Goal: Transaction & Acquisition: Book appointment/travel/reservation

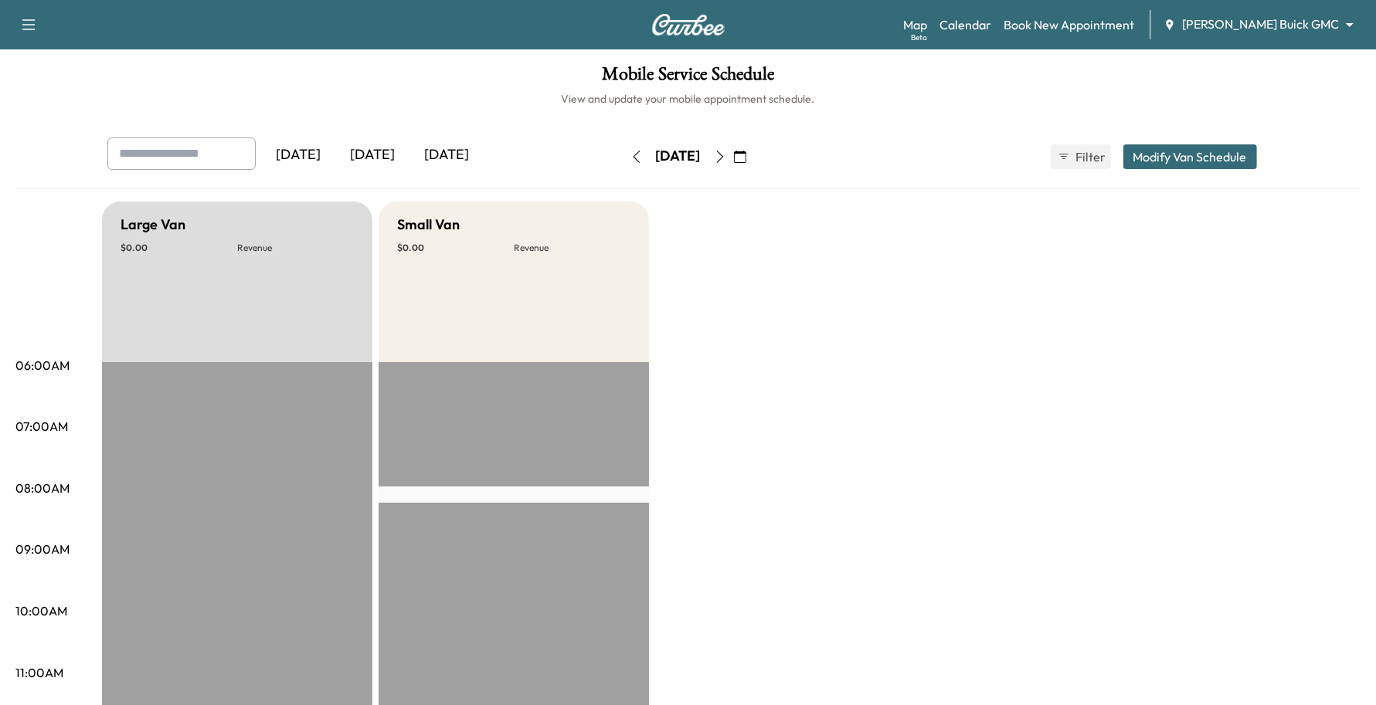
click at [1272, 41] on div "Support Log Out Map Beta Calendar Book New Appointment [PERSON_NAME] Buick GMC …" at bounding box center [688, 24] width 1376 height 49
click at [1279, 13] on div "Map Beta Calendar Book New Appointment [PERSON_NAME] Buick GMC ******** ​" at bounding box center [1133, 24] width 460 height 29
click at [1279, 35] on div "Map Beta Calendar Book New Appointment [PERSON_NAME] Buick GMC ******** ​" at bounding box center [1133, 24] width 460 height 29
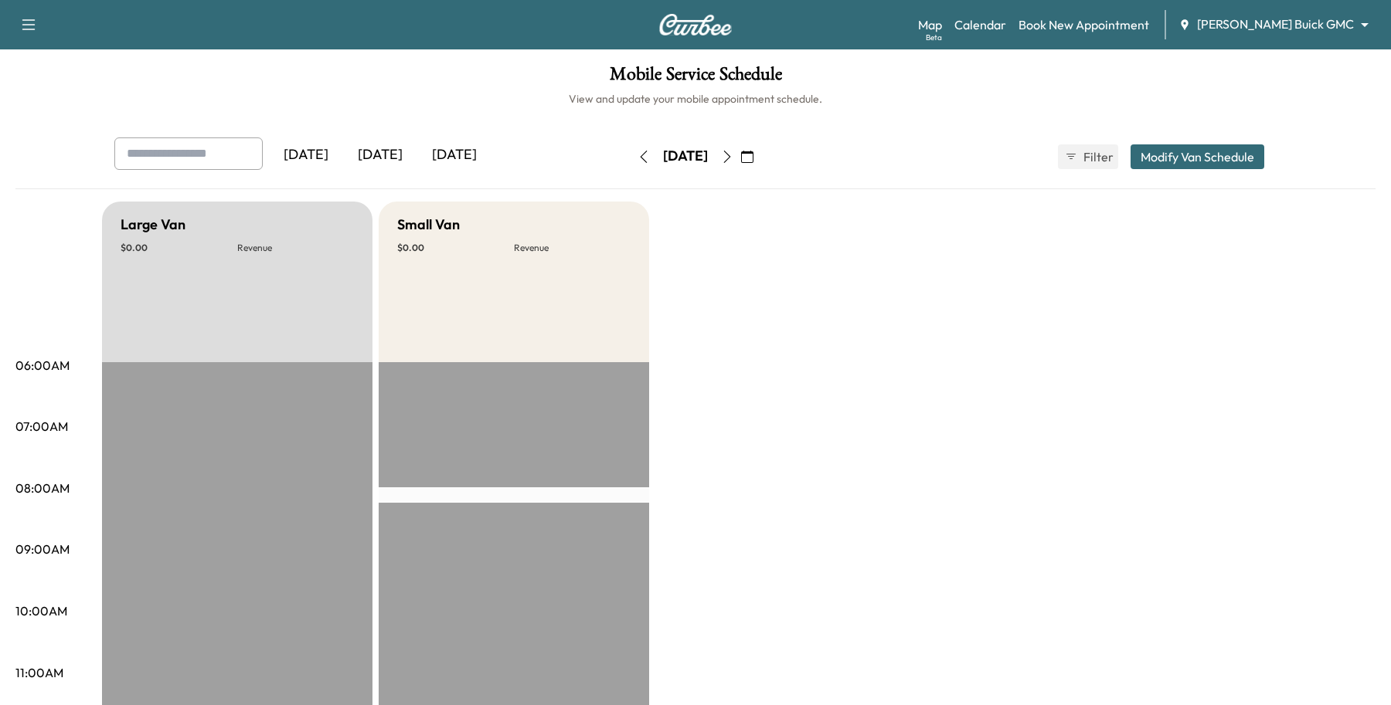
click at [1283, 18] on body "Support Log Out Map Beta Calendar Book New Appointment [PERSON_NAME] Buick GMC …" at bounding box center [695, 352] width 1391 height 705
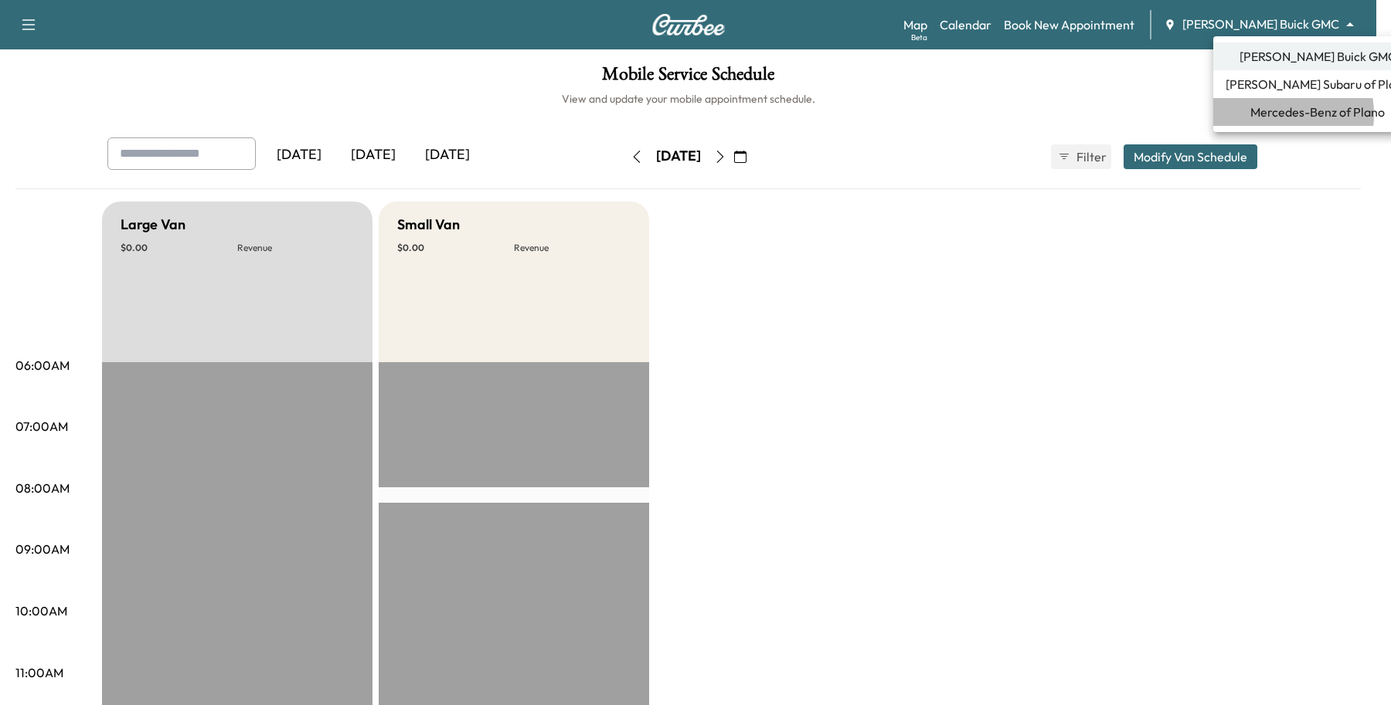
click at [1271, 114] on span "Mercedes-Benz of Plano" at bounding box center [1317, 112] width 134 height 19
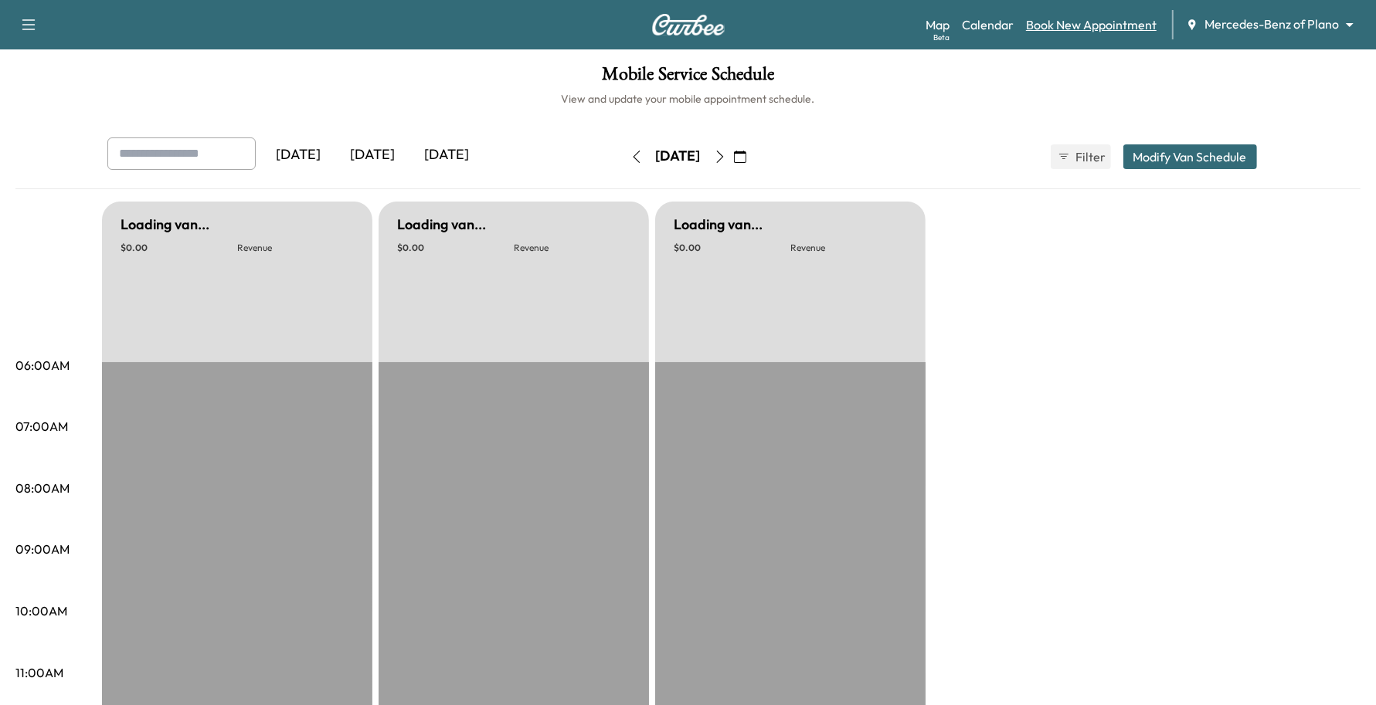
click at [1086, 29] on link "Book New Appointment" at bounding box center [1091, 24] width 131 height 19
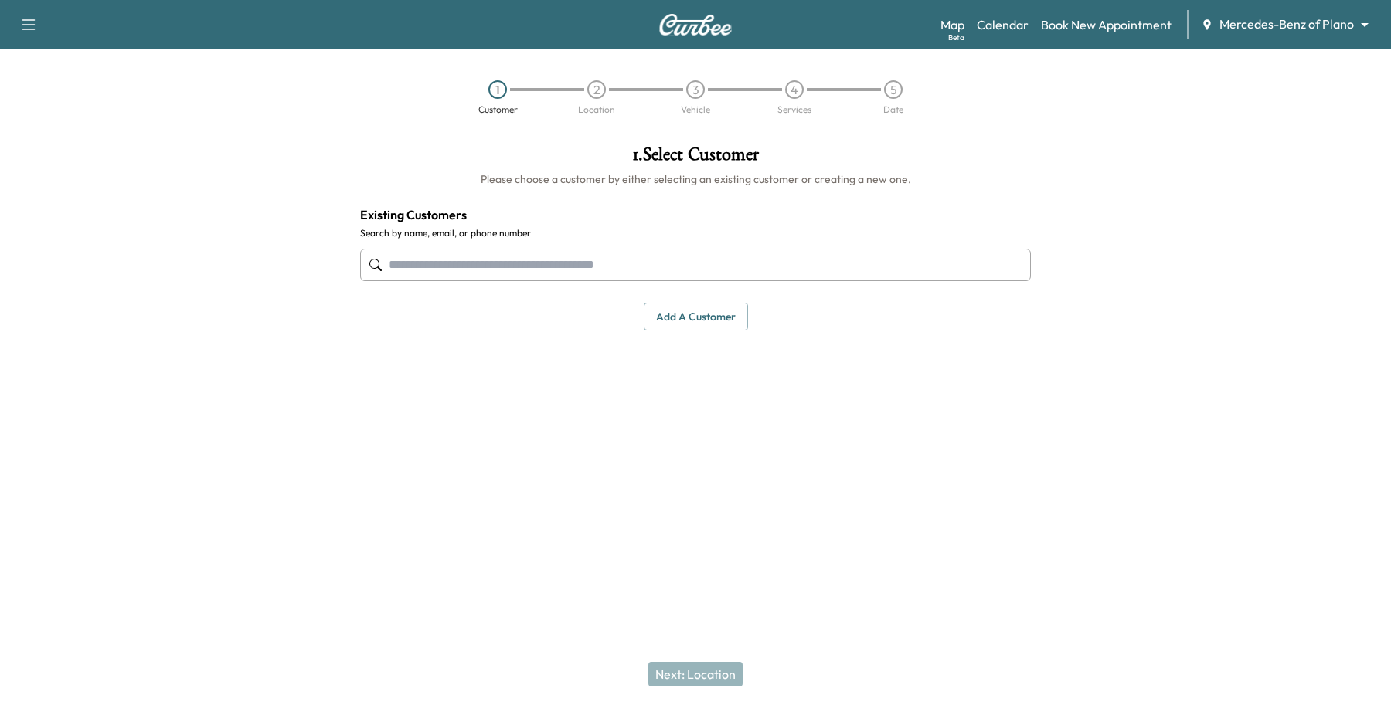
click at [568, 274] on input "text" at bounding box center [695, 265] width 671 height 32
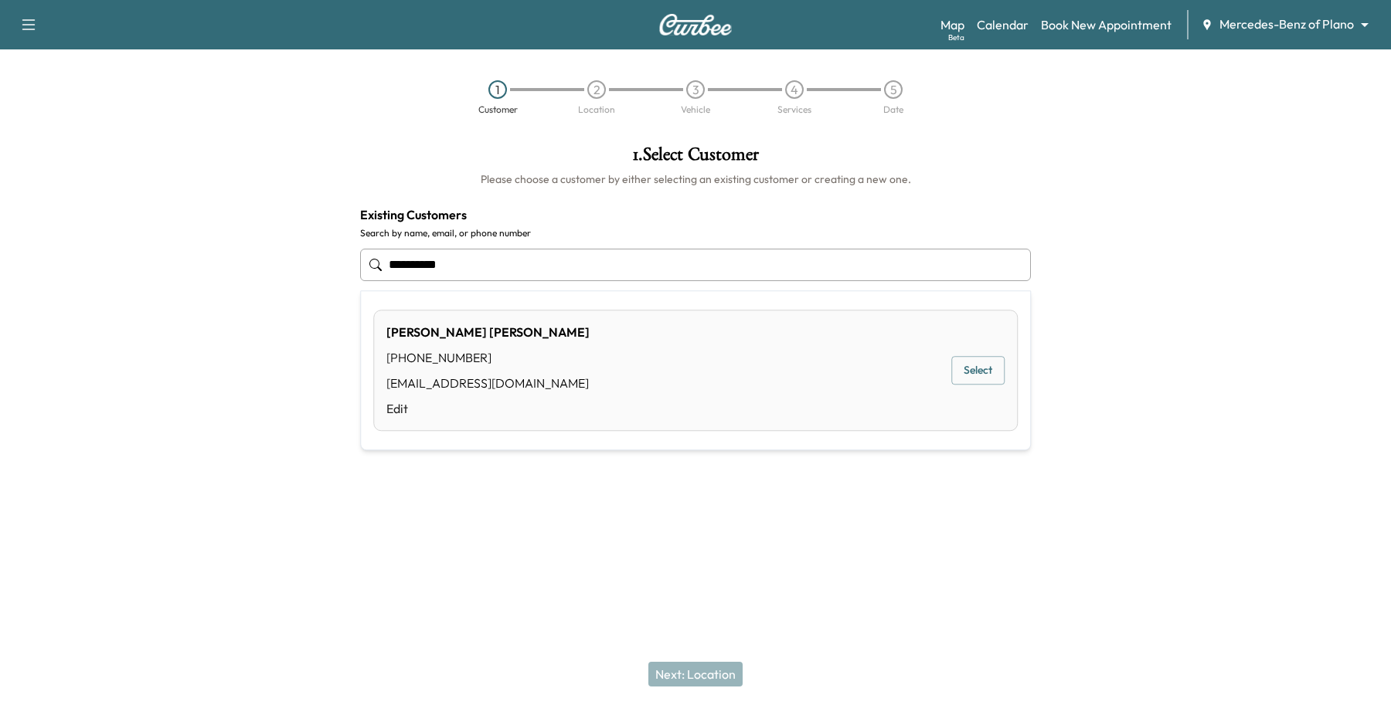
click at [964, 356] on div "Sreekanth REDDY Jonnala (913) 230-4480 jsr221189@gmail.com Edit Select" at bounding box center [695, 370] width 644 height 121
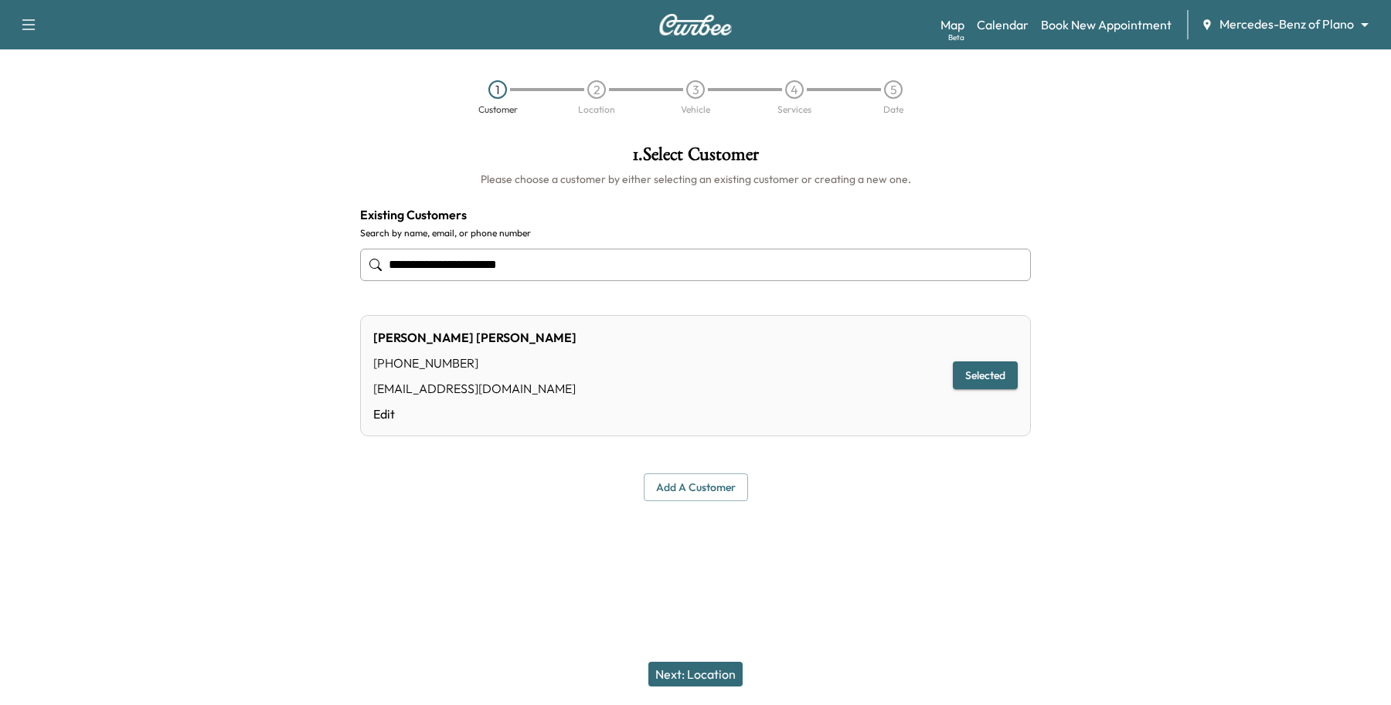
type input "**********"
click at [677, 669] on button "Next: Location" at bounding box center [695, 674] width 94 height 25
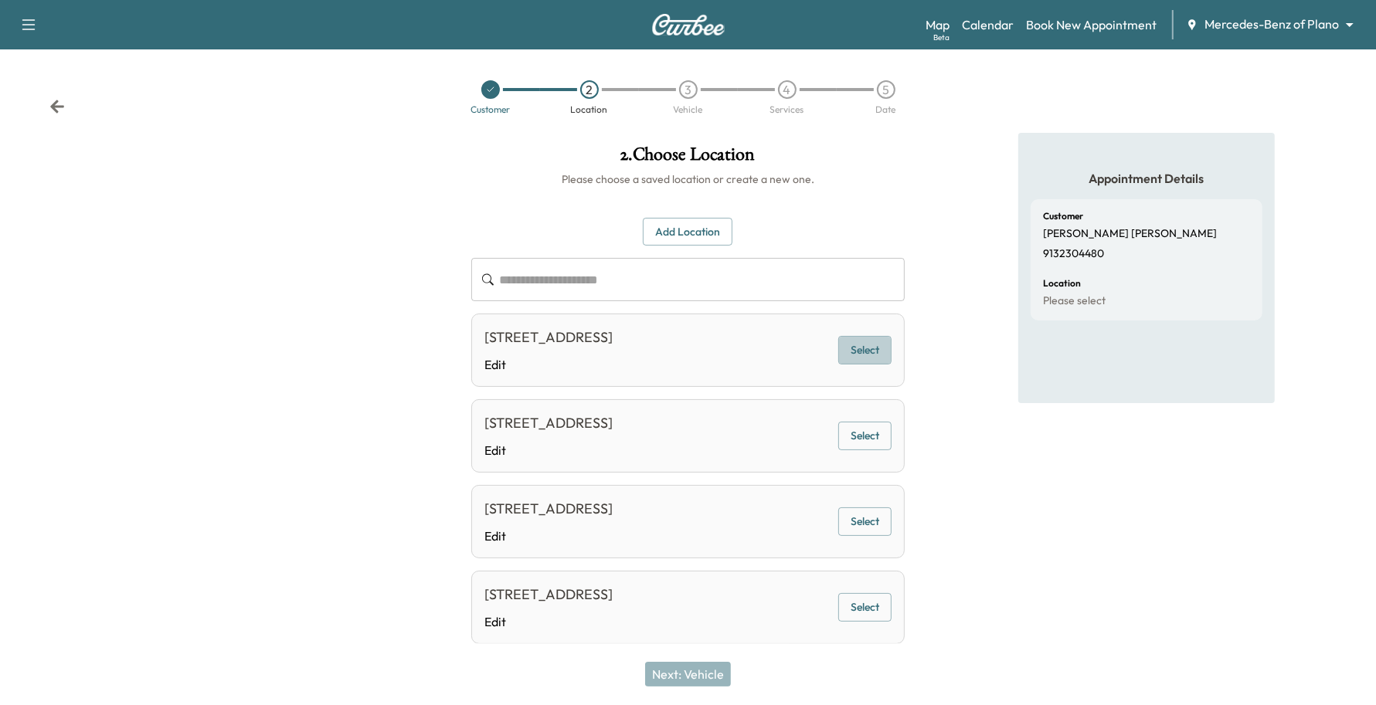
click at [847, 345] on button "Select" at bounding box center [864, 350] width 53 height 29
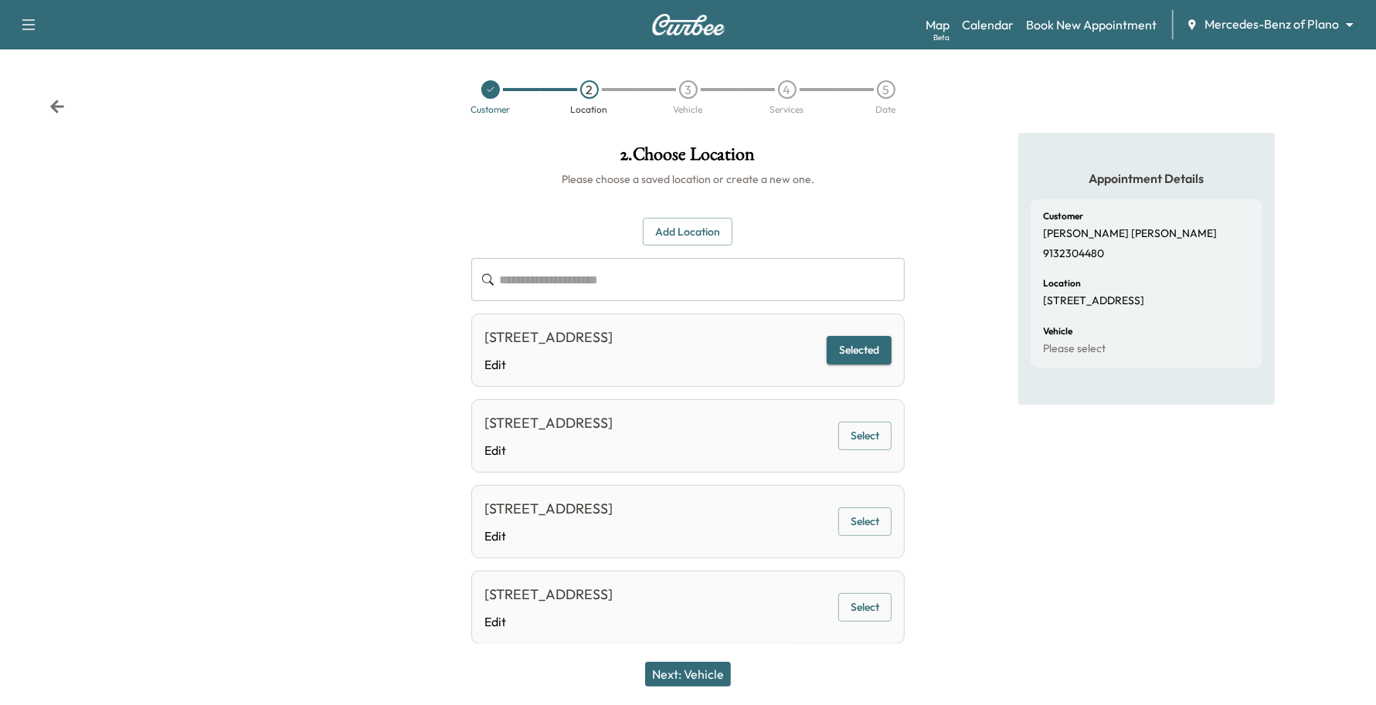
click at [705, 670] on button "Next: Vehicle" at bounding box center [688, 674] width 86 height 25
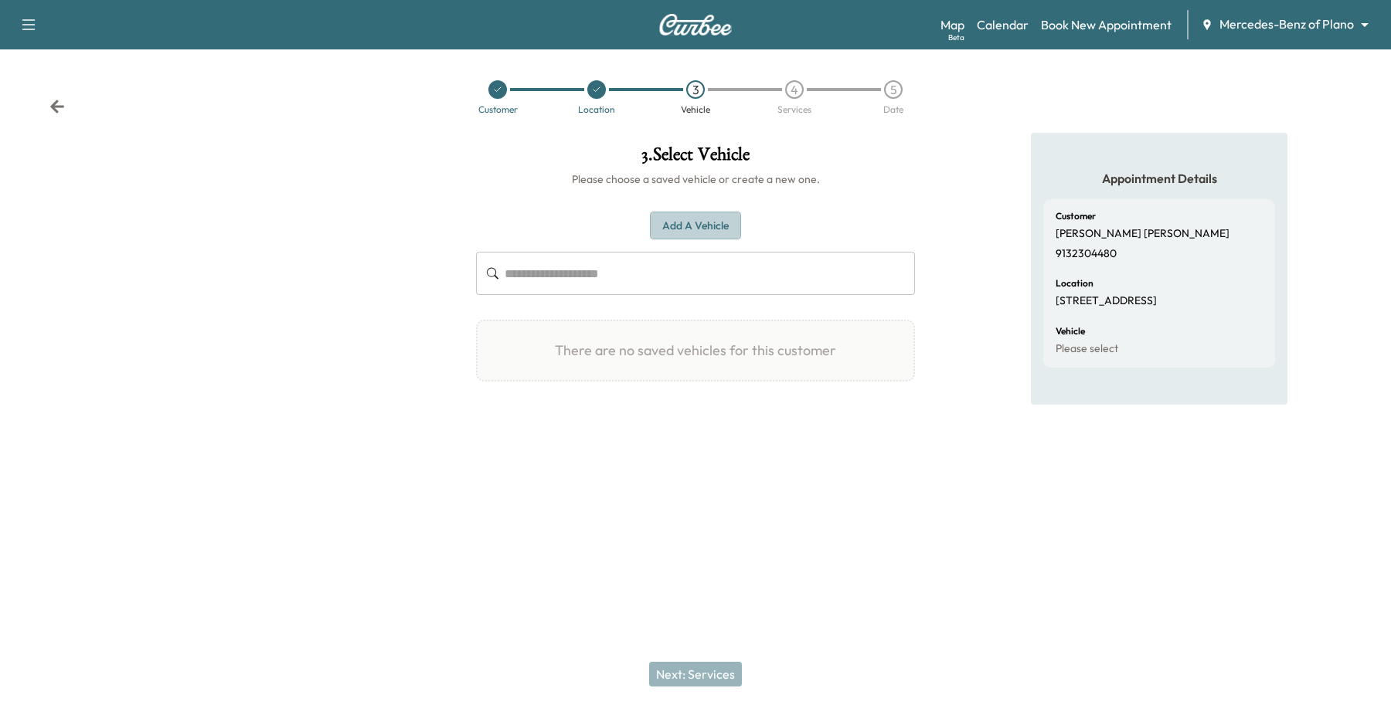
click at [715, 233] on button "Add a Vehicle" at bounding box center [695, 226] width 91 height 29
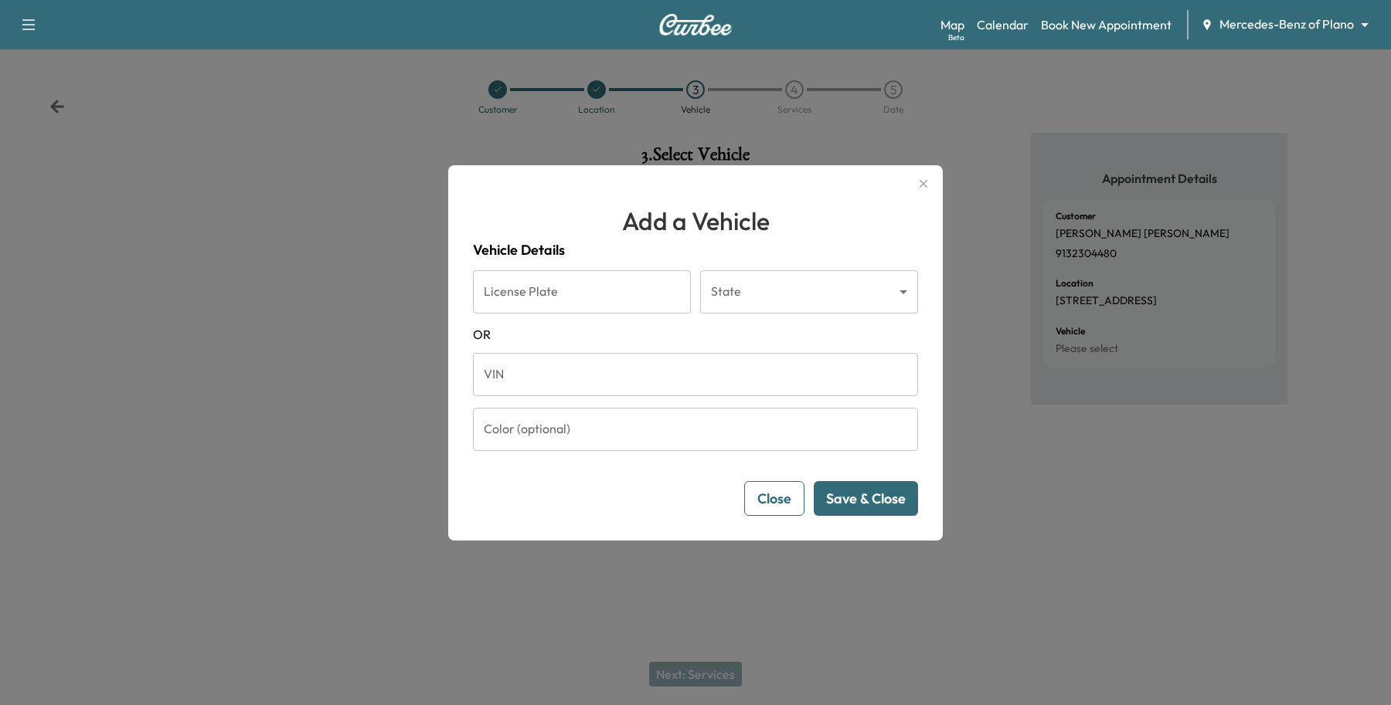
click at [606, 396] on div "VIN VIN" at bounding box center [695, 376] width 445 height 46
click at [626, 383] on input "VIN" at bounding box center [695, 374] width 445 height 43
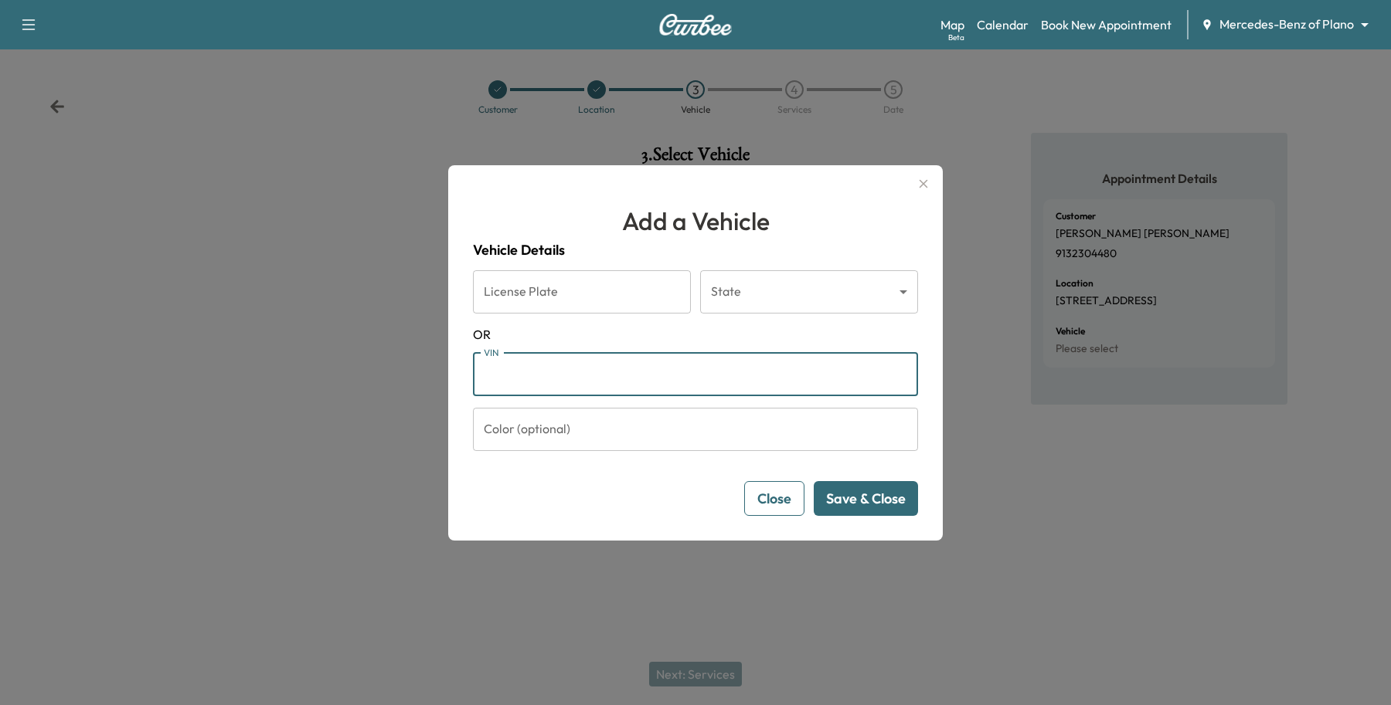
paste input "**********"
type input "**********"
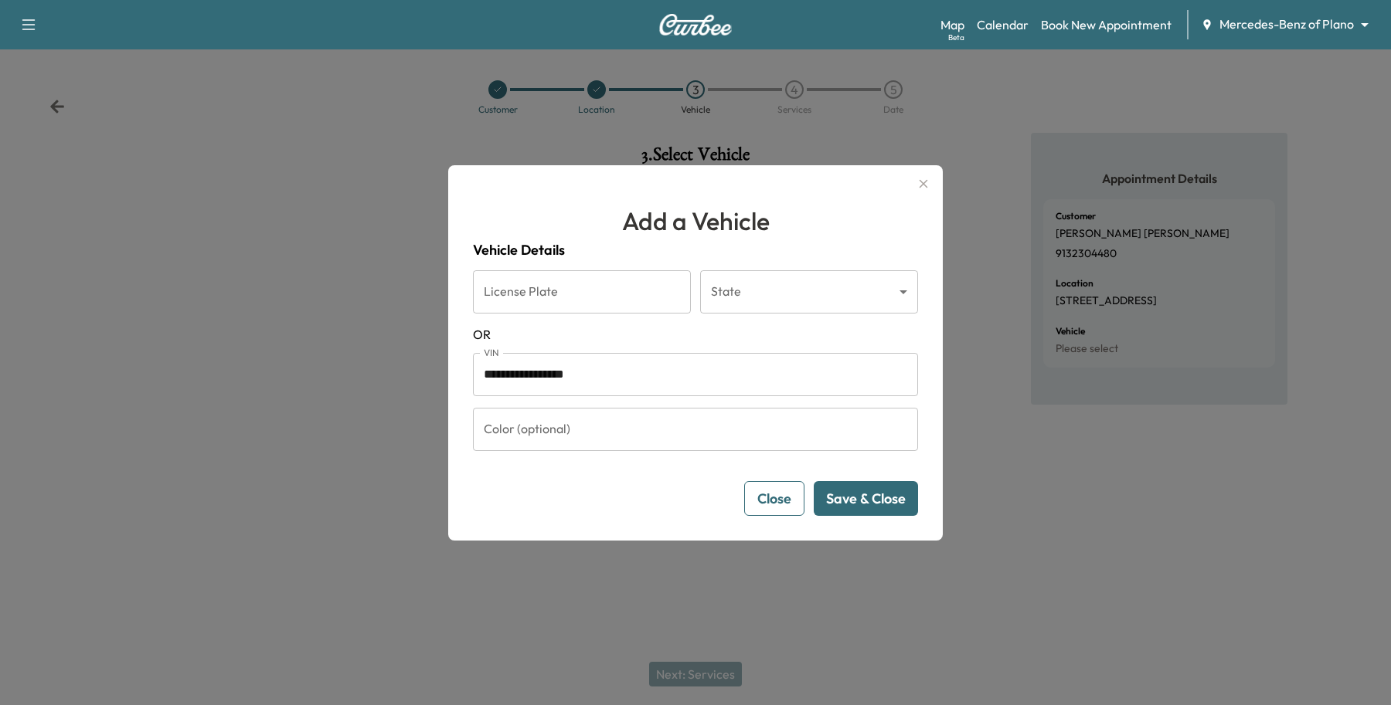
click at [875, 499] on button "Save & Close" at bounding box center [865, 498] width 104 height 35
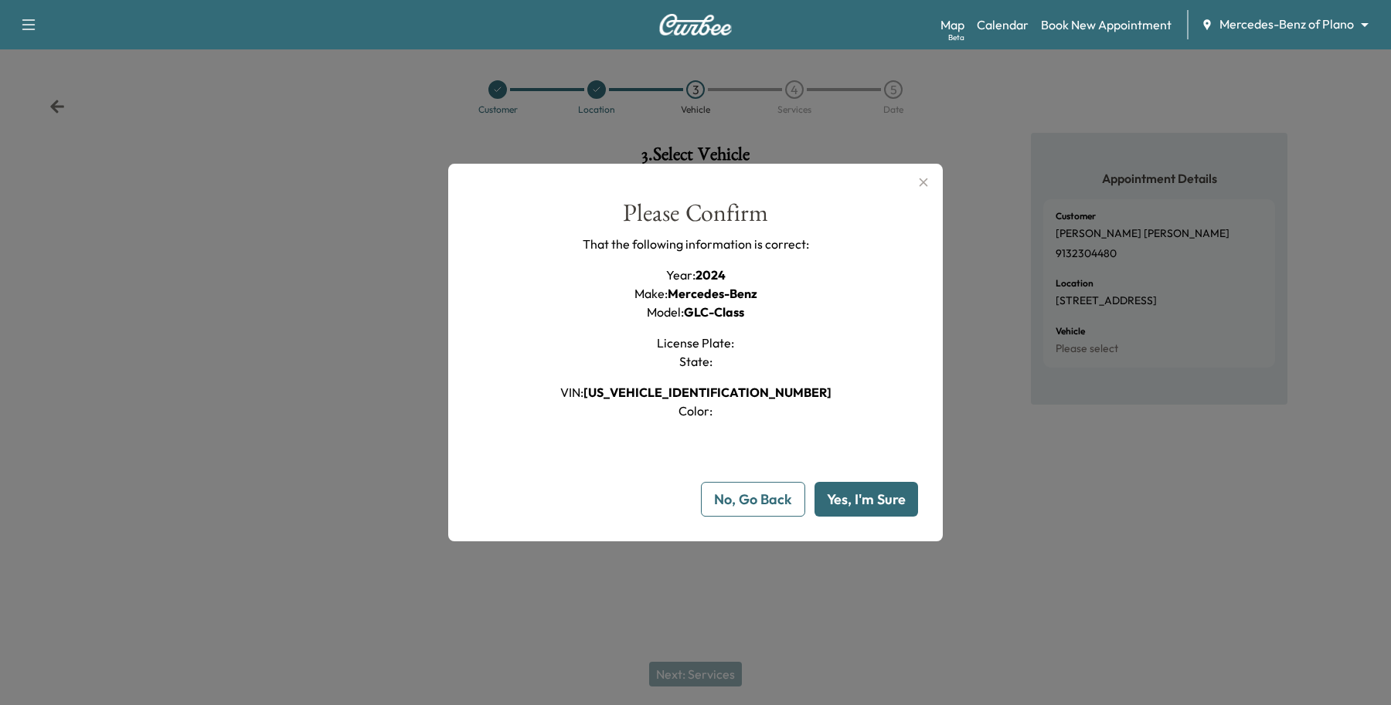
click at [867, 503] on button "Yes, I'm Sure" at bounding box center [866, 499] width 104 height 35
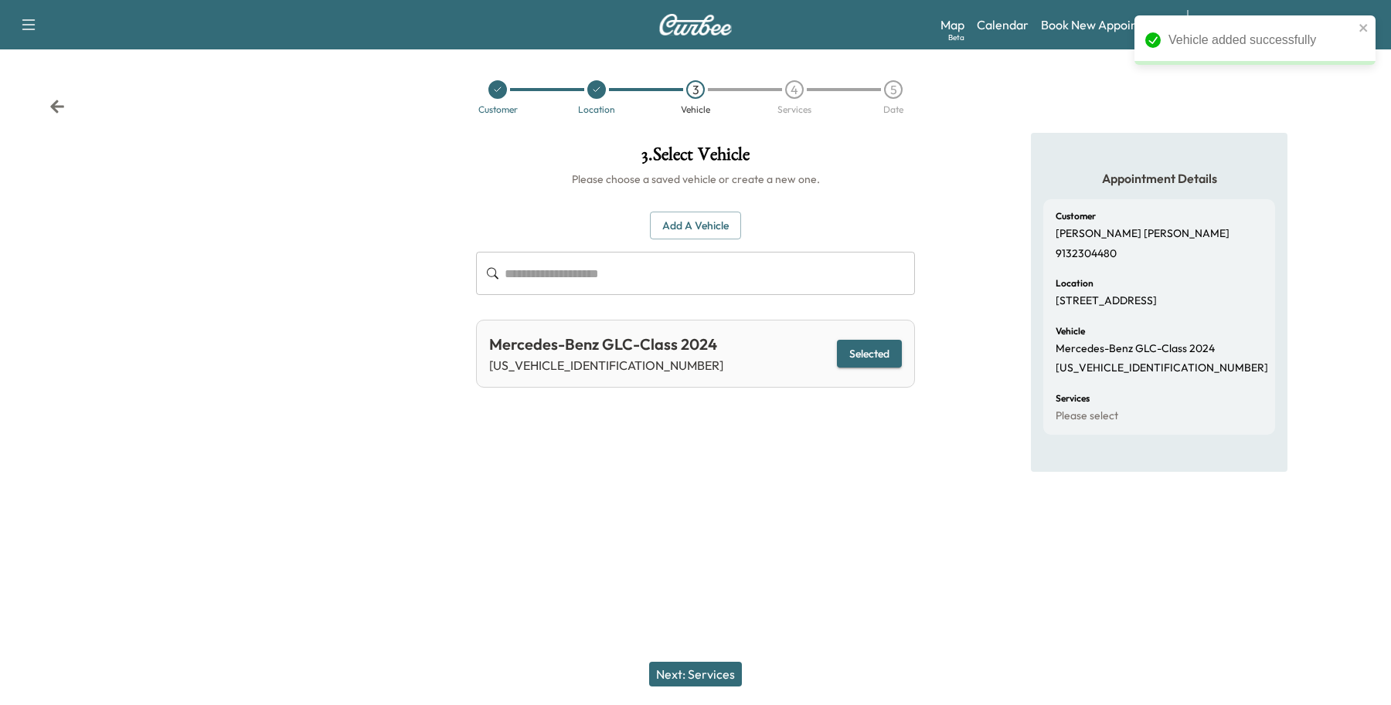
click at [684, 657] on div "Next: Services" at bounding box center [695, 675] width 1391 height 62
click at [676, 661] on div "Next: Services" at bounding box center [695, 675] width 1391 height 62
click at [674, 673] on button "Next: Services" at bounding box center [695, 674] width 93 height 25
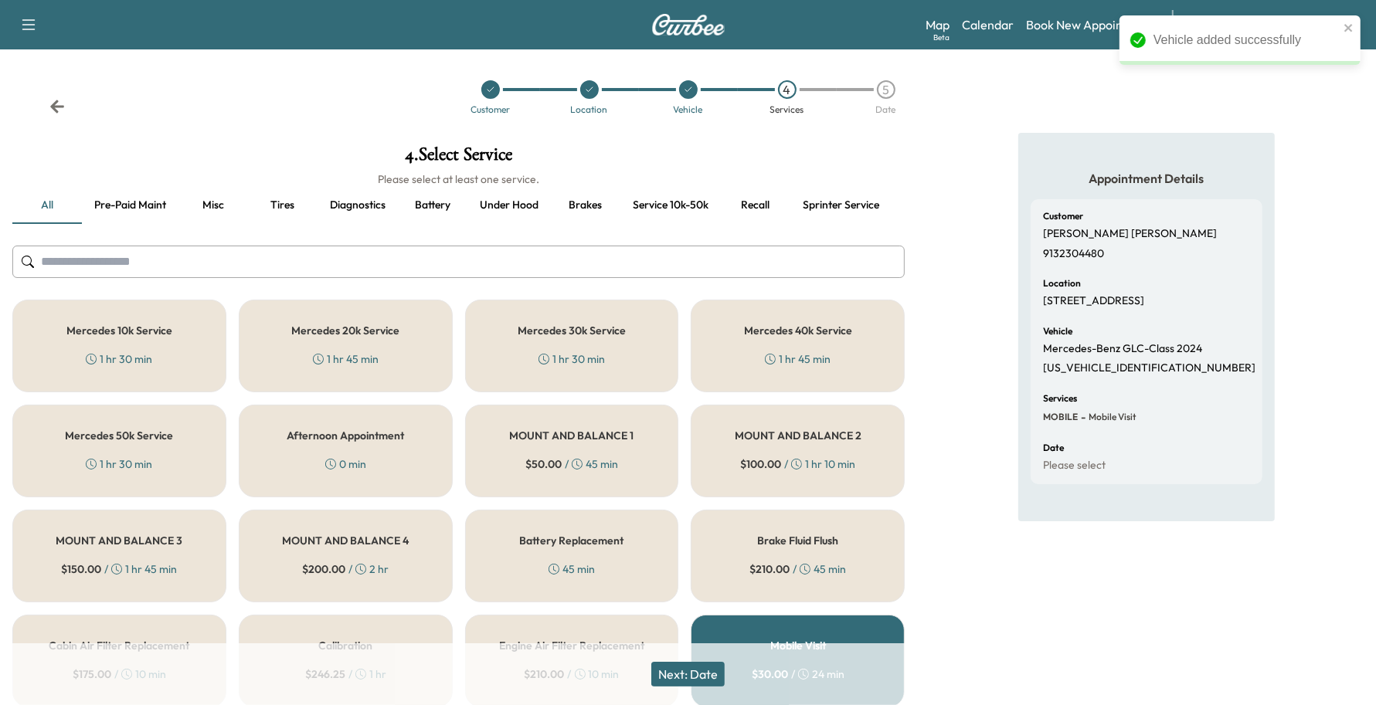
click at [170, 342] on div "Mercedes 10k Service 1 hr 30 min" at bounding box center [119, 346] width 214 height 93
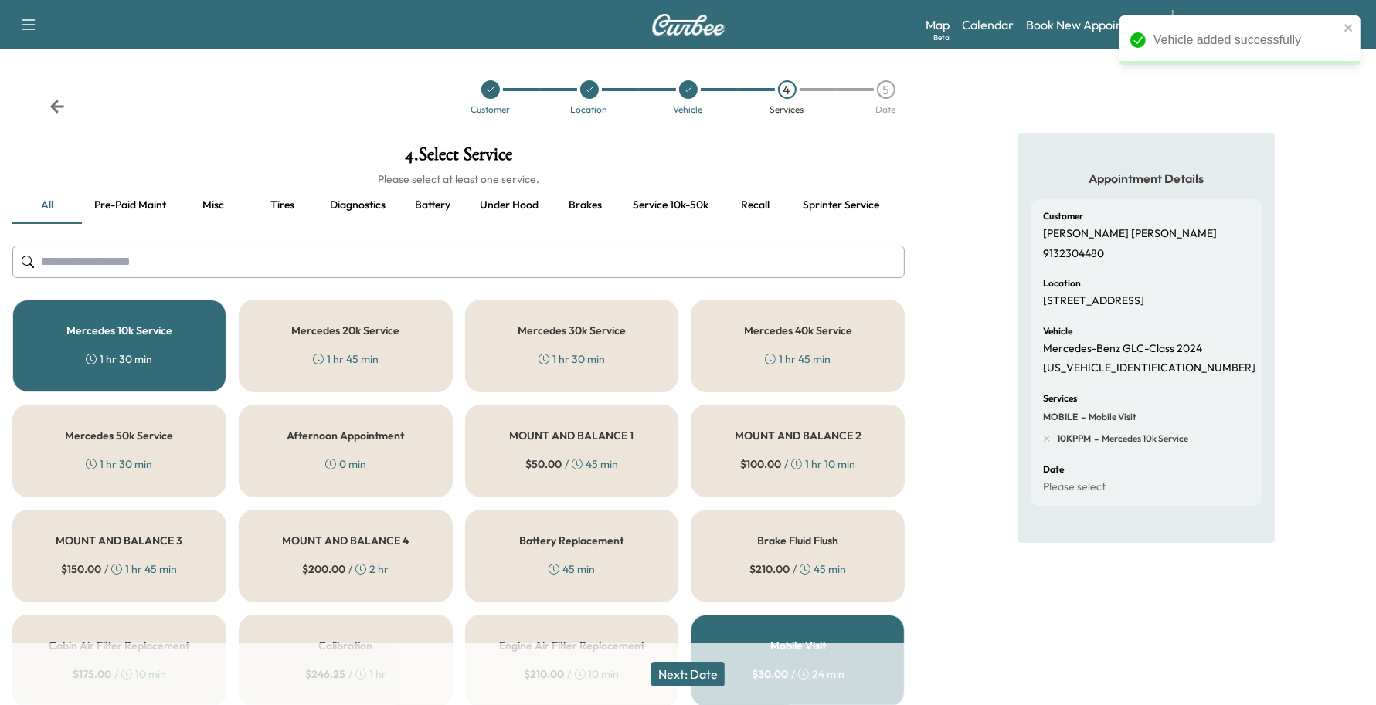
click at [704, 680] on button "Next: Date" at bounding box center [687, 674] width 73 height 25
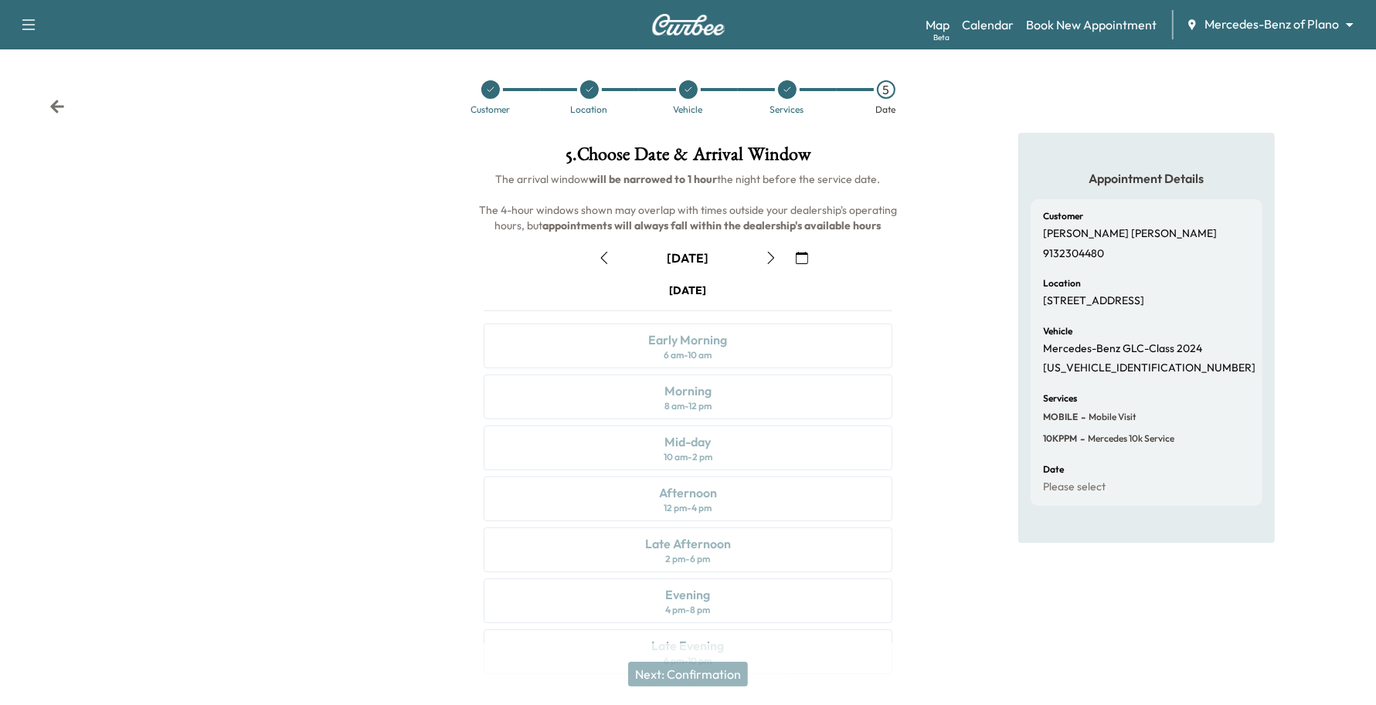
click at [797, 246] on button "button" at bounding box center [802, 258] width 26 height 25
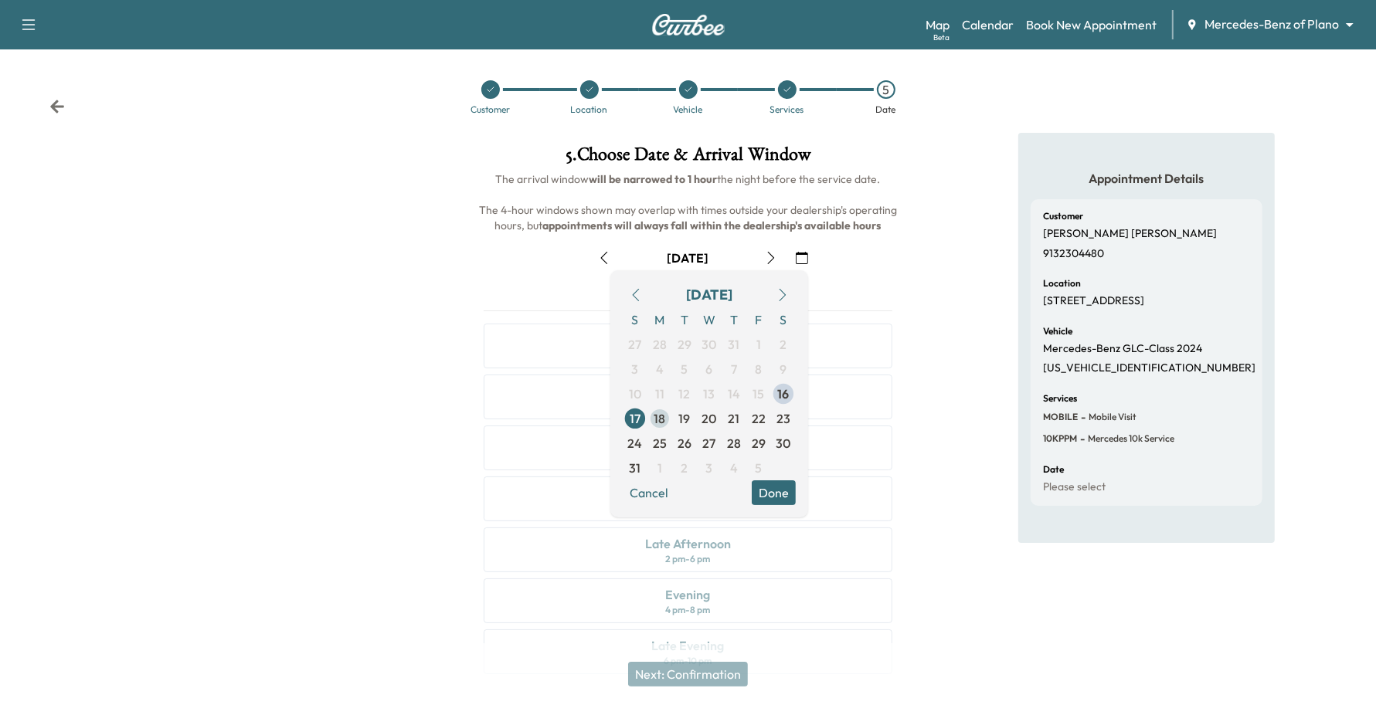
click at [668, 415] on span "18" at bounding box center [659, 418] width 25 height 25
click at [769, 485] on button "Done" at bounding box center [774, 493] width 44 height 25
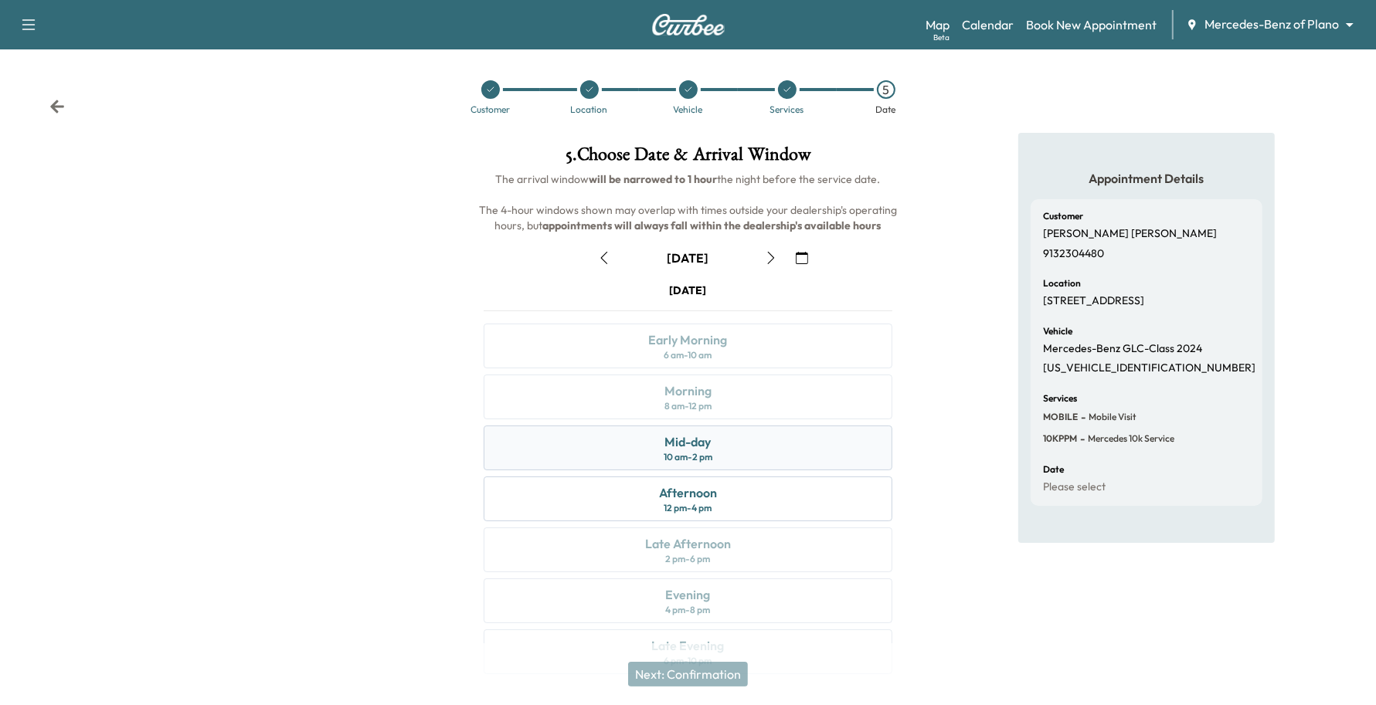
click at [721, 444] on div "Mid-day 10 am - 2 pm" at bounding box center [688, 448] width 409 height 45
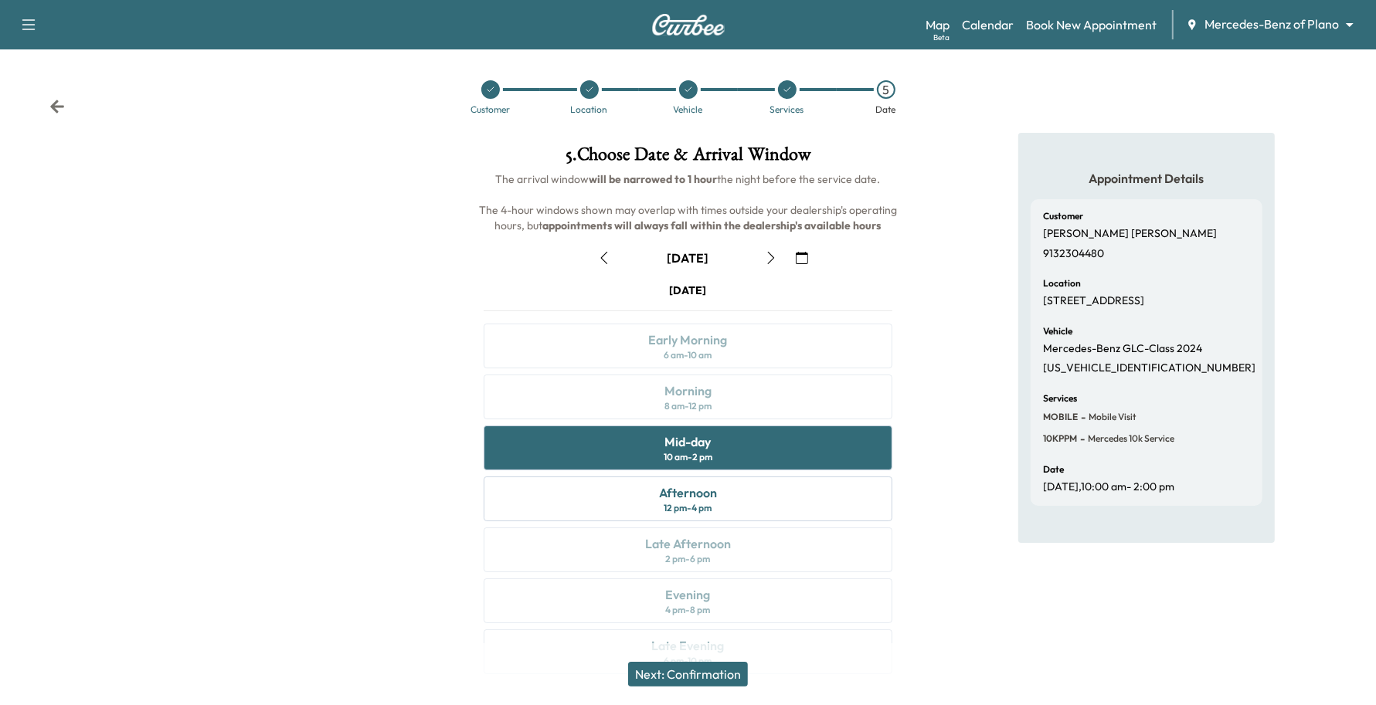
click at [766, 263] on icon "button" at bounding box center [771, 258] width 12 height 12
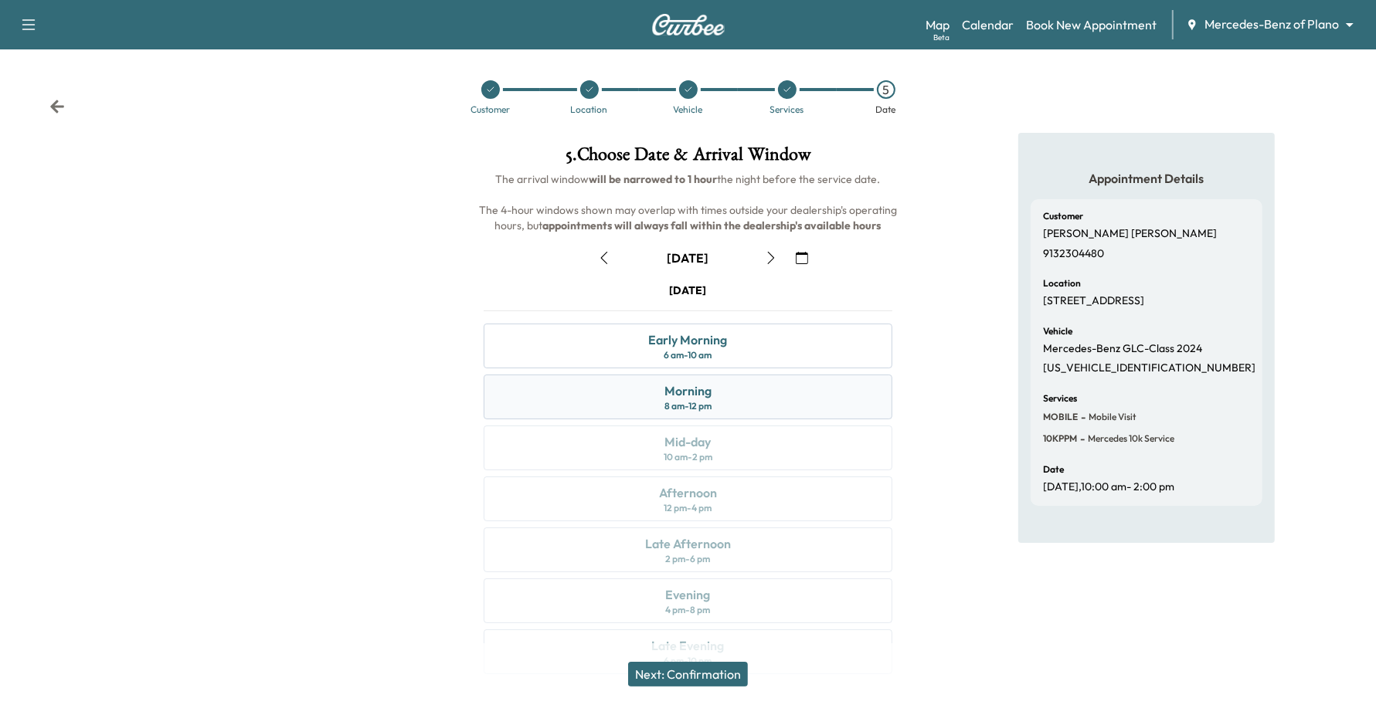
click at [622, 384] on div "Morning 8 am - 12 pm" at bounding box center [688, 397] width 409 height 45
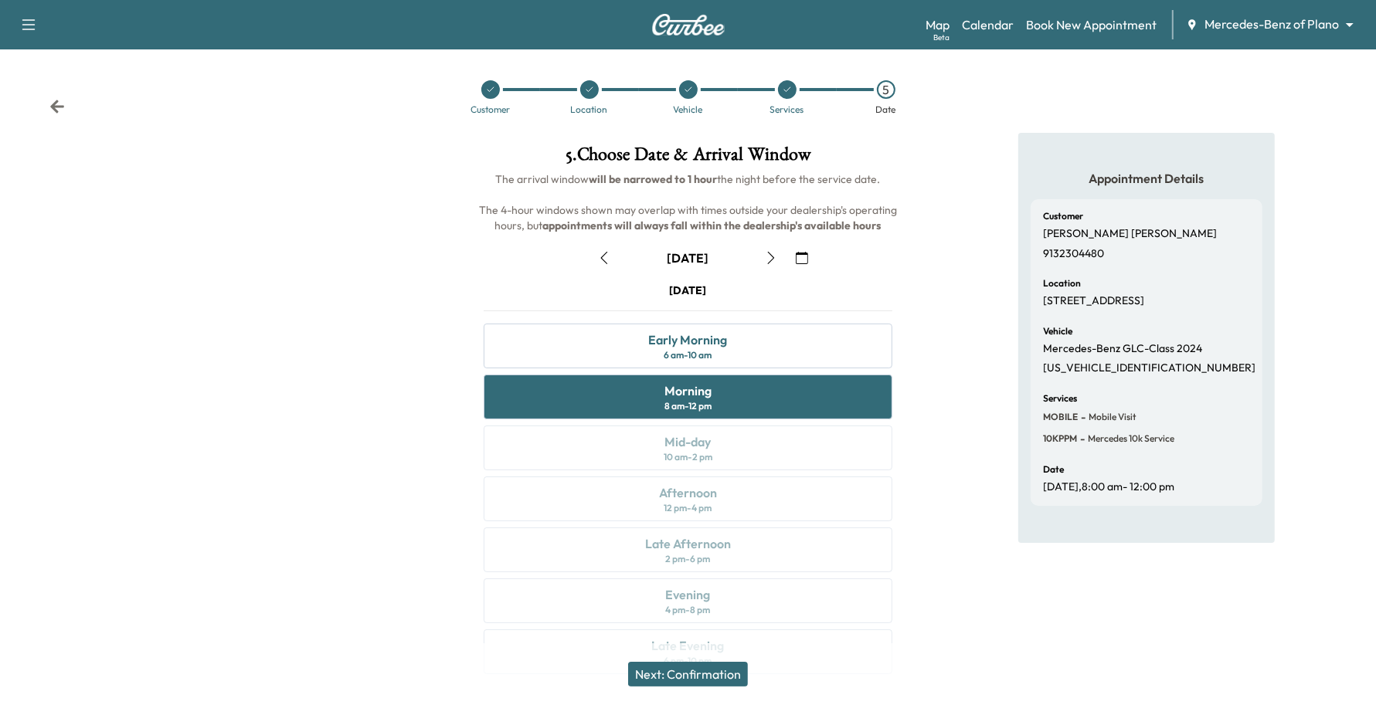
click at [592, 261] on button "button" at bounding box center [604, 258] width 26 height 25
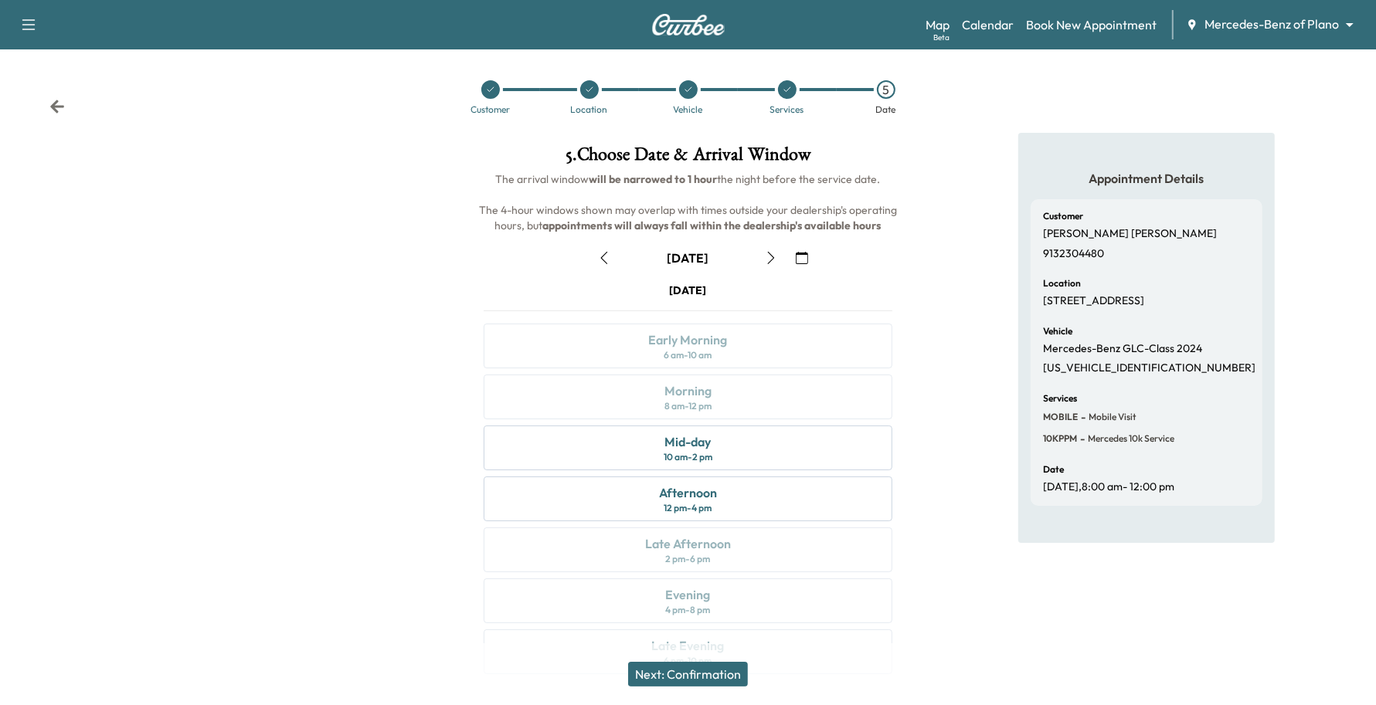
click at [603, 253] on icon "button" at bounding box center [604, 258] width 12 height 12
click at [770, 259] on icon "button" at bounding box center [771, 258] width 12 height 12
click at [603, 484] on div "Afternoon 12 pm - 4 pm" at bounding box center [688, 499] width 409 height 45
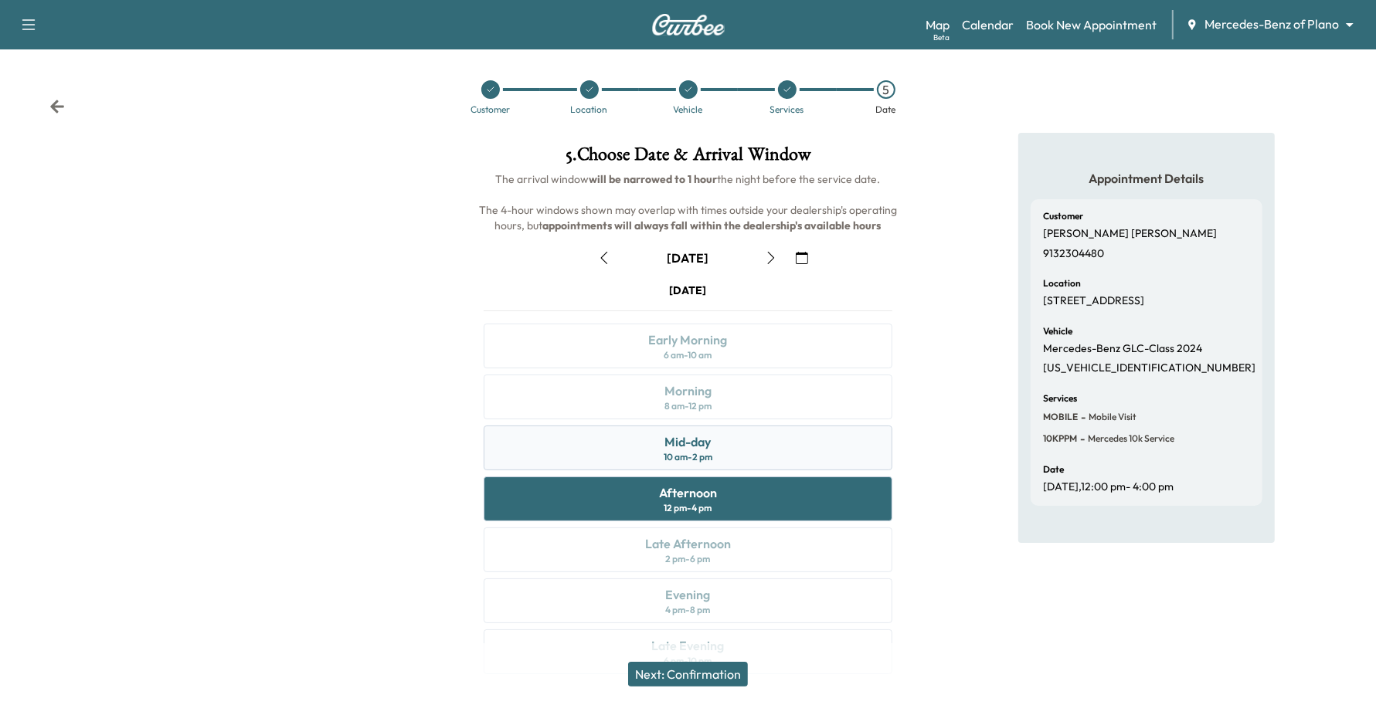
click at [609, 443] on div "Mid-day 10 am - 2 pm" at bounding box center [688, 448] width 409 height 45
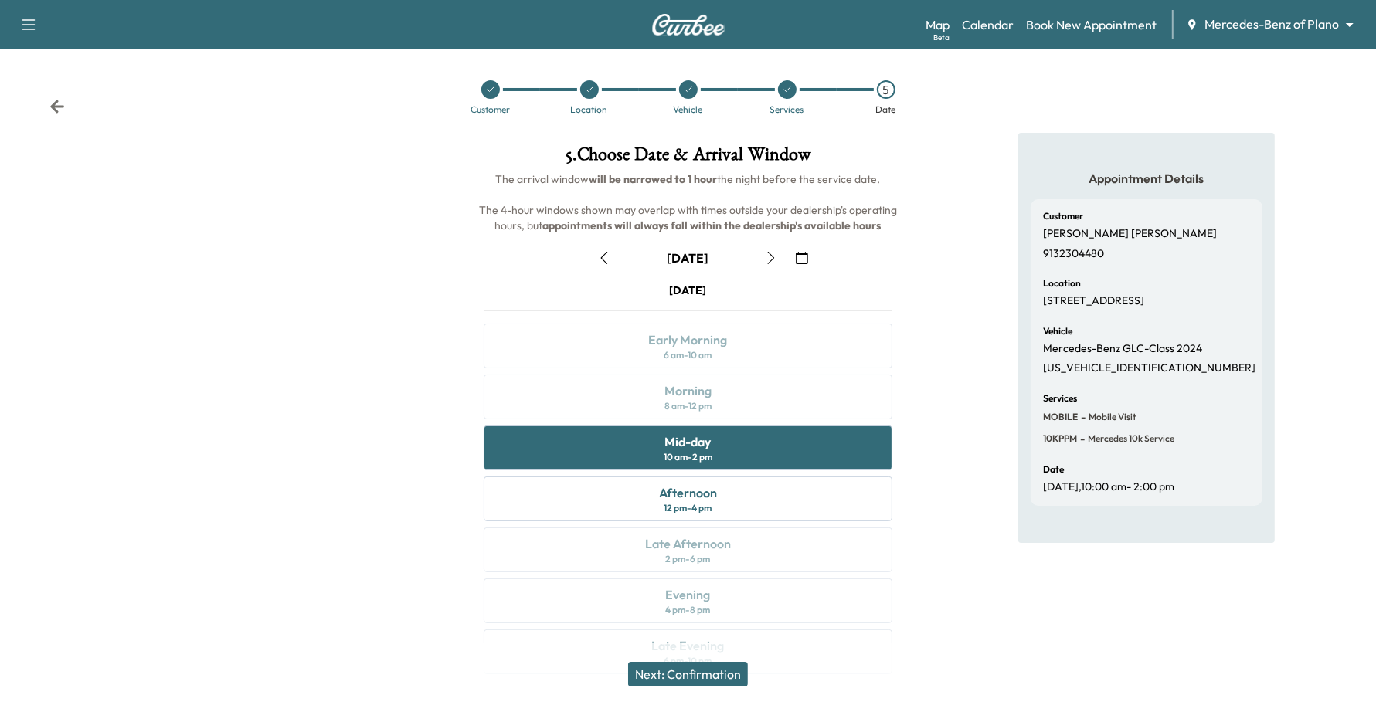
click at [725, 671] on button "Next: Confirmation" at bounding box center [688, 674] width 120 height 25
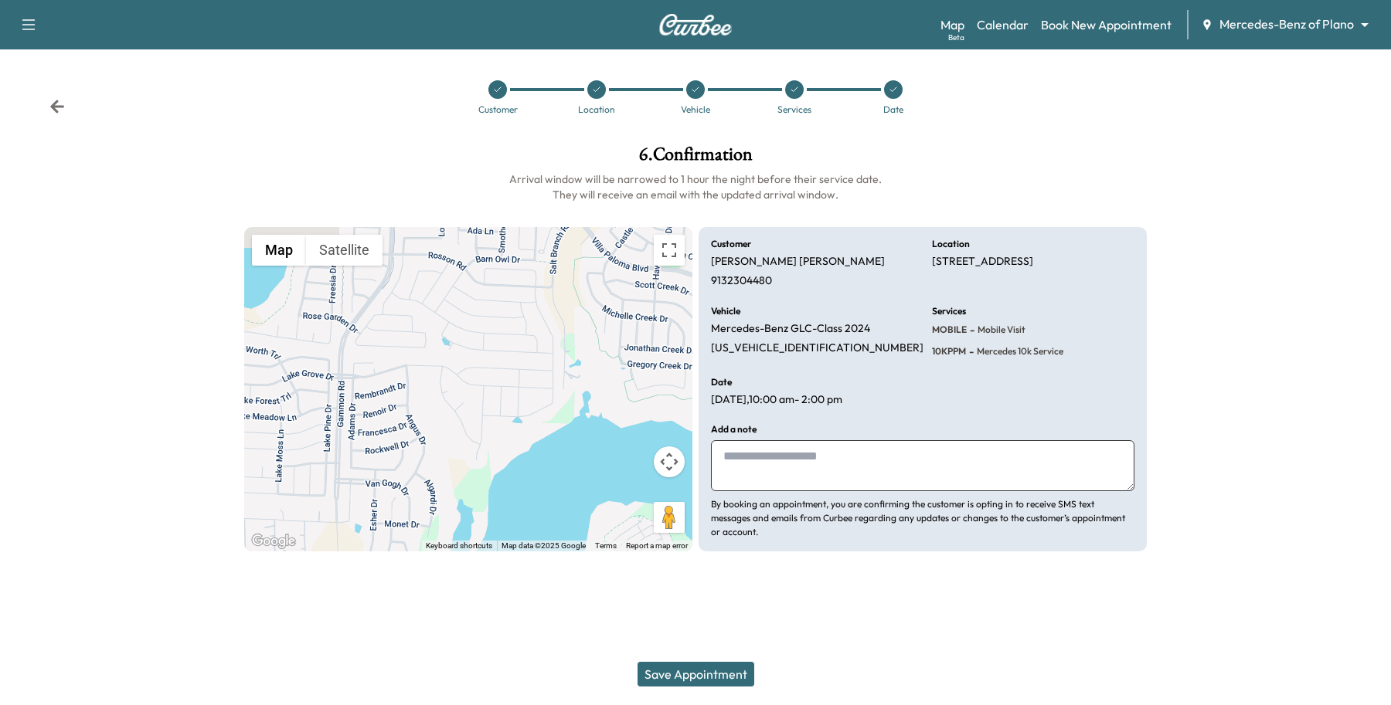
click at [728, 662] on button "Save Appointment" at bounding box center [695, 674] width 117 height 25
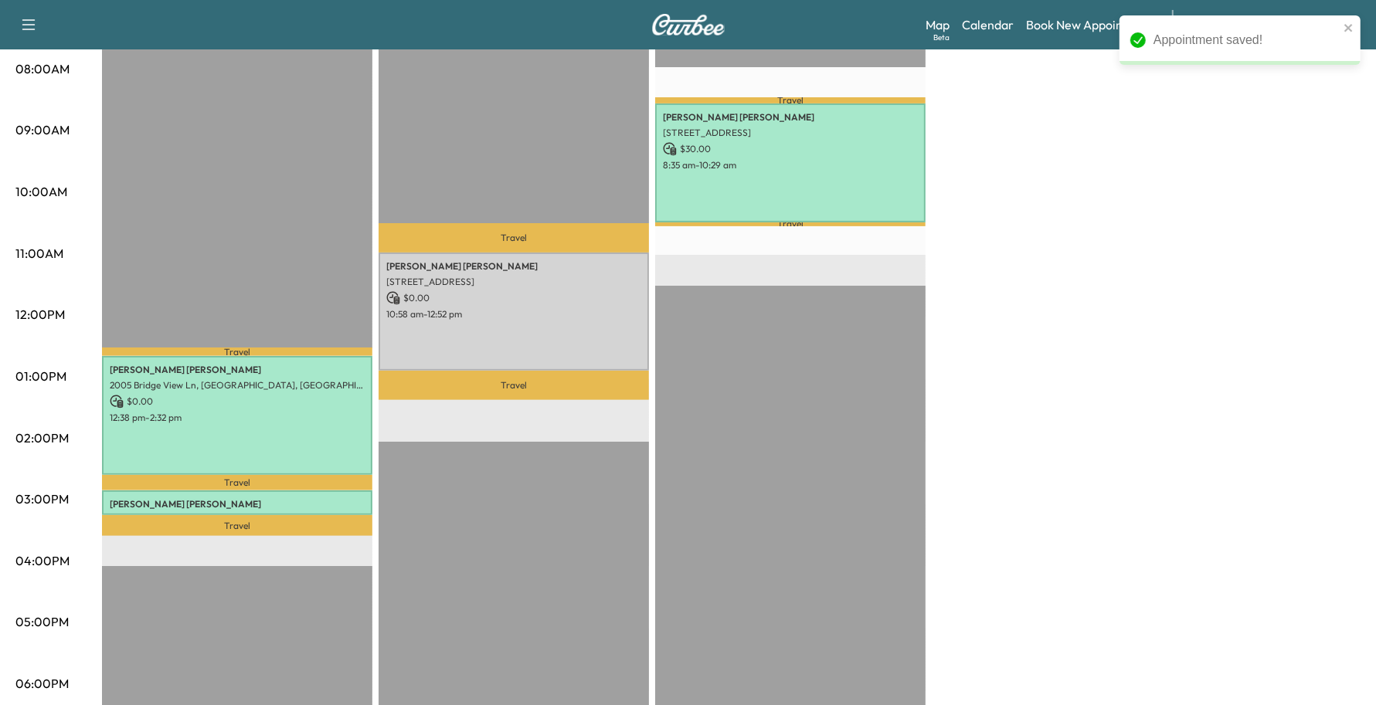
scroll to position [386, 0]
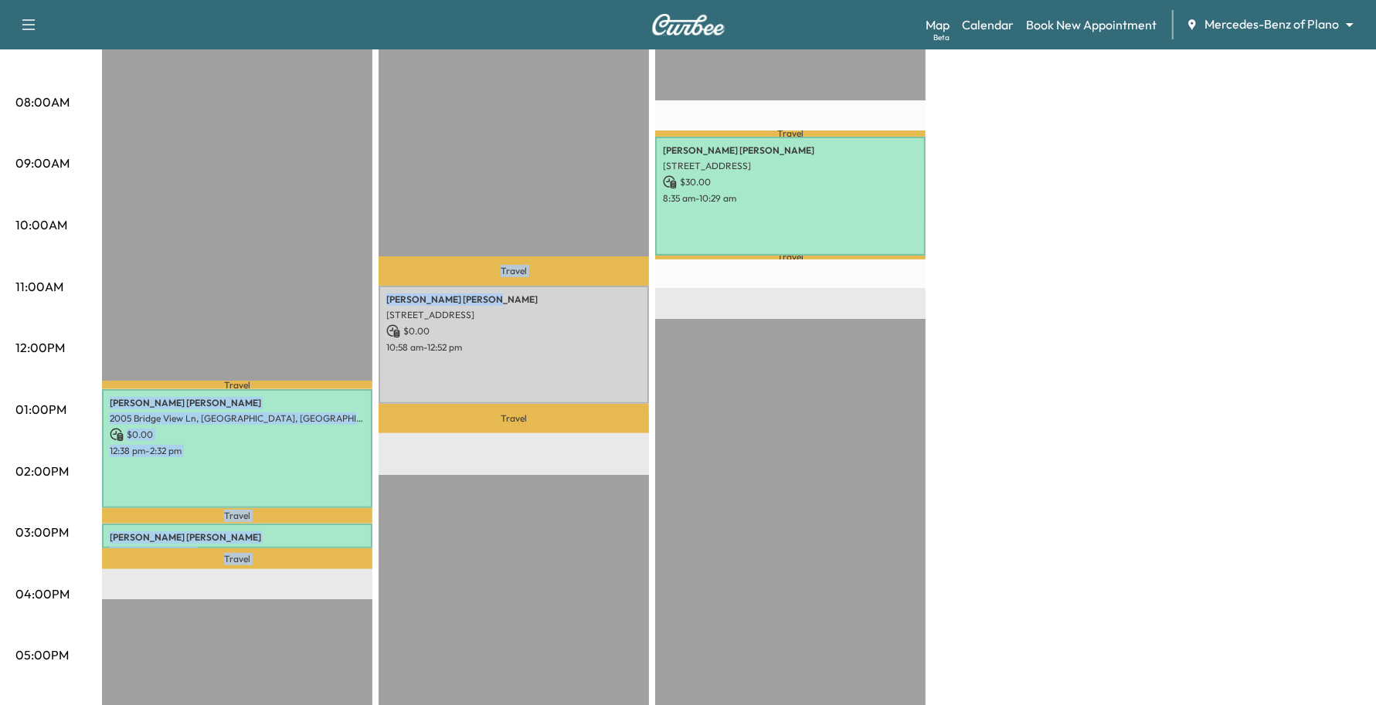
drag, startPoint x: 503, startPoint y: 295, endPoint x: 365, endPoint y: 298, distance: 138.3
click at [365, 298] on div "Afternoon $ 0.00 Revenue 2 hr 18 min Work Time 43 min Transit Time Travel Phyll…" at bounding box center [731, 394] width 1258 height 1159
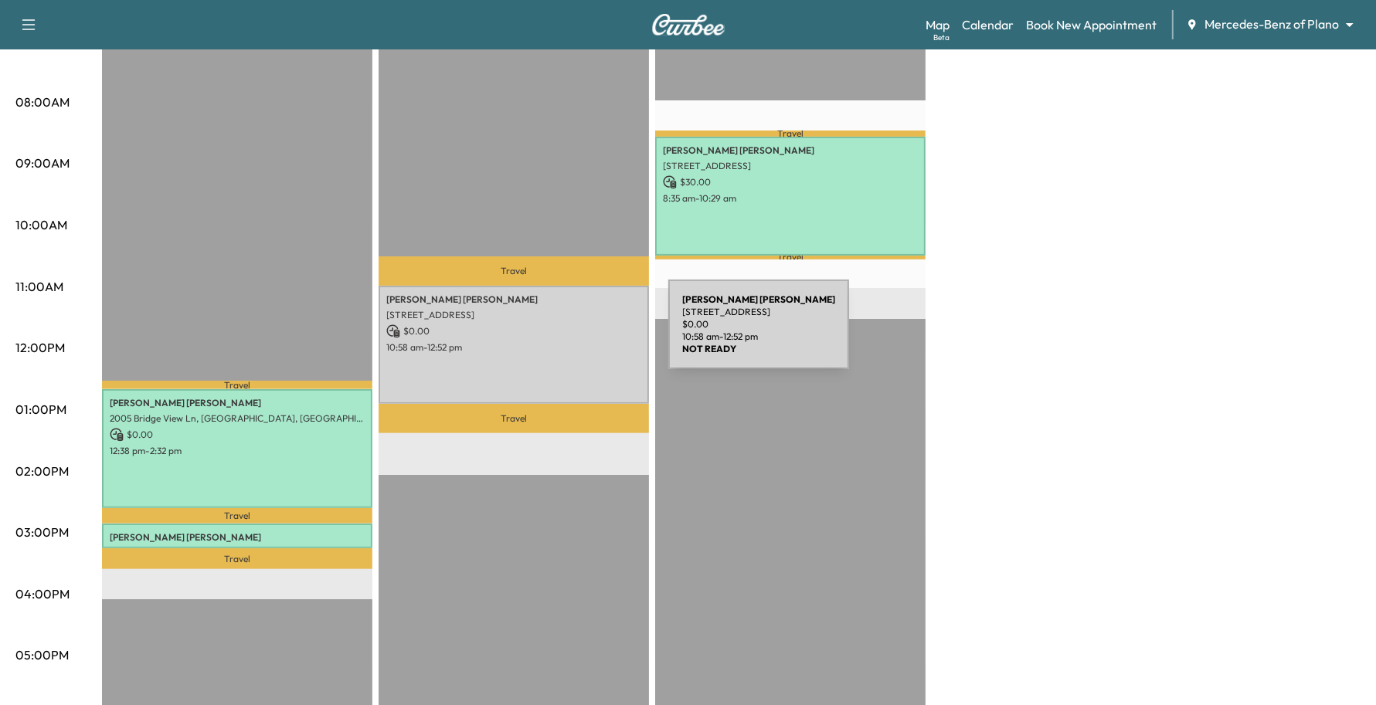
click at [552, 334] on div "Sreekanth REDDY Jonnala 1612 Lake Grove Drive, Little Elm, TX 75068, US $ 0.00 …" at bounding box center [514, 345] width 270 height 118
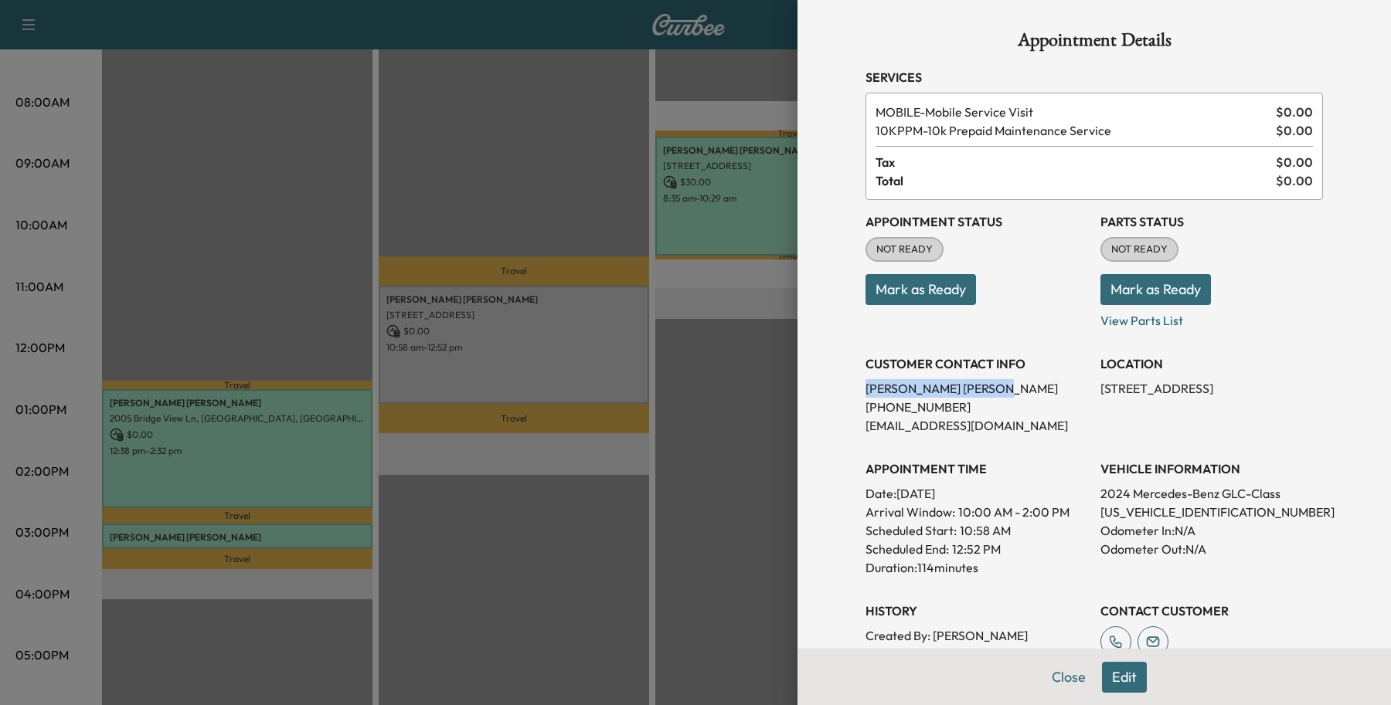
drag, startPoint x: 1004, startPoint y: 395, endPoint x: 847, endPoint y: 386, distance: 157.8
click at [847, 386] on div "Appointment Details Services MOBILE - Mobile Service Visit $ 0.00 10KPPM - 10k …" at bounding box center [1094, 444] width 494 height 889
copy p "Sreekanth REDDY Jonnala"
click at [1041, 682] on button "Close" at bounding box center [1068, 677] width 54 height 31
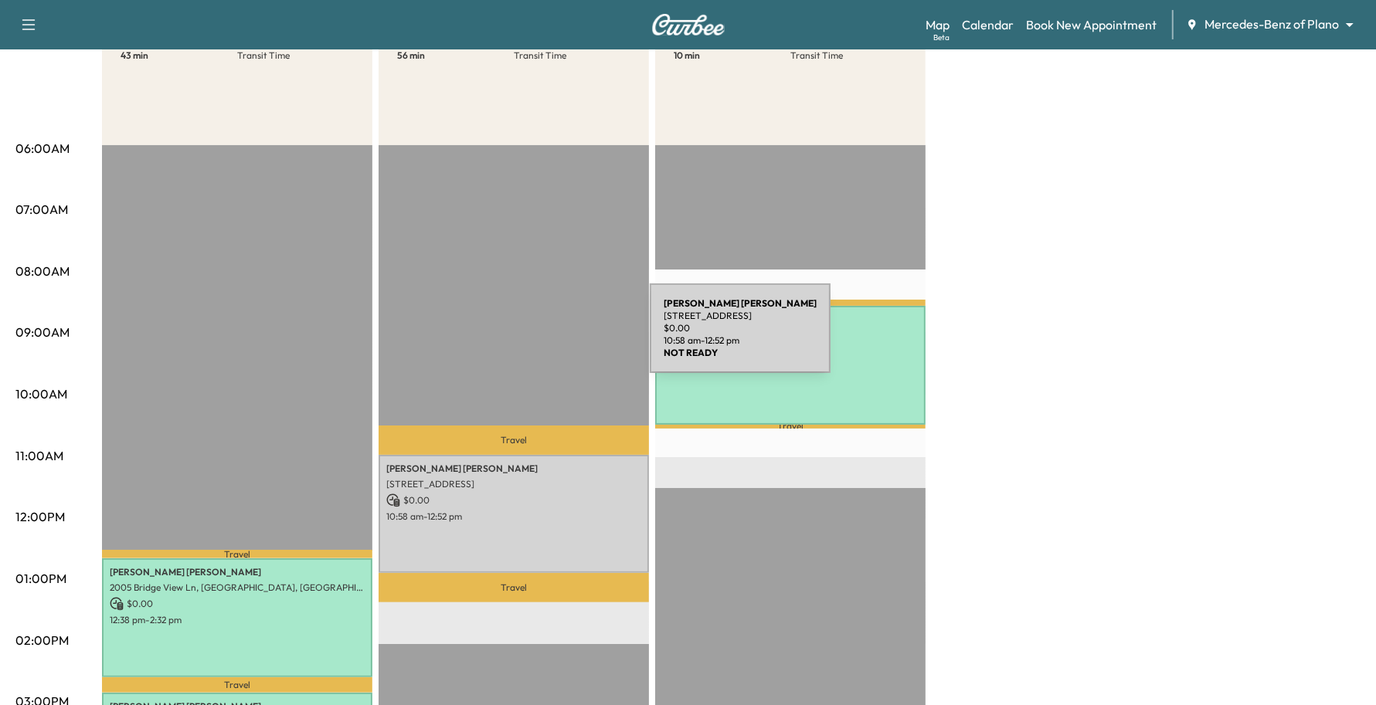
scroll to position [193, 0]
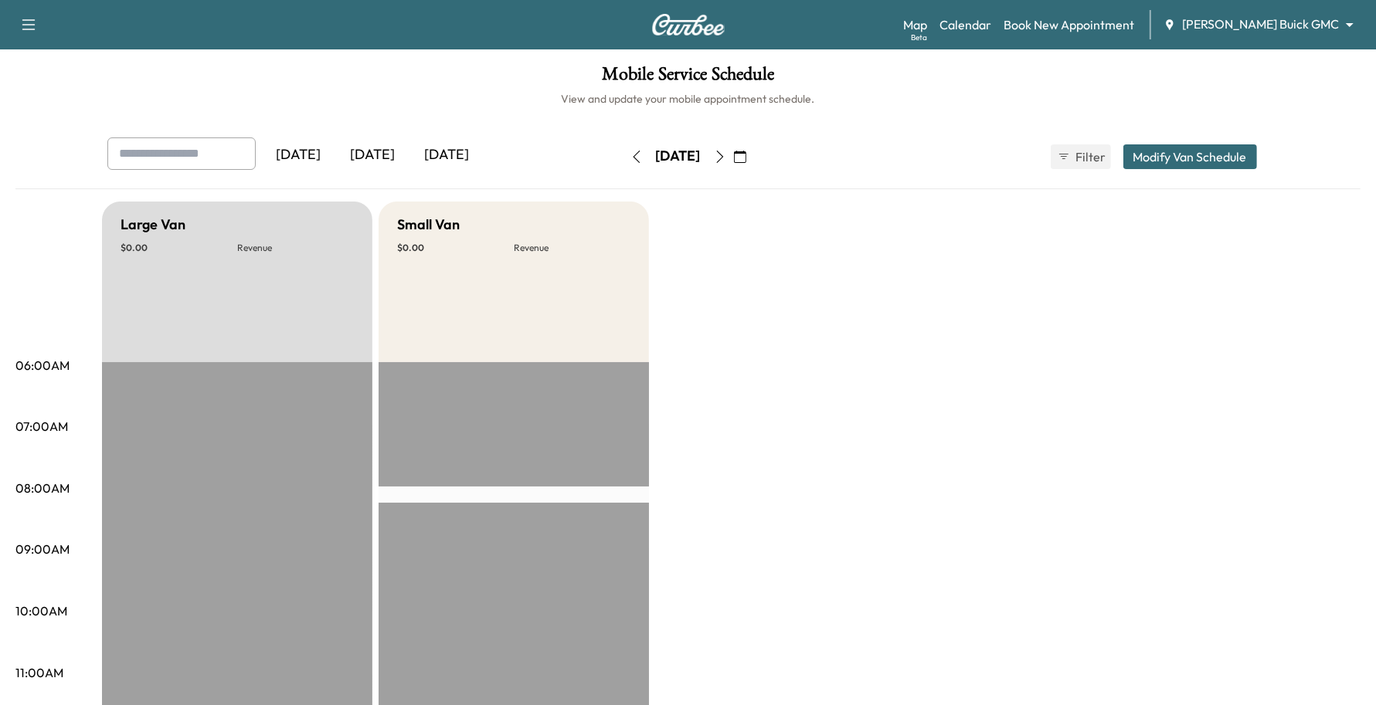
click at [1249, 19] on body "Support Log Out Map Beta Calendar Book New Appointment [PERSON_NAME] Buick GMC …" at bounding box center [688, 352] width 1376 height 705
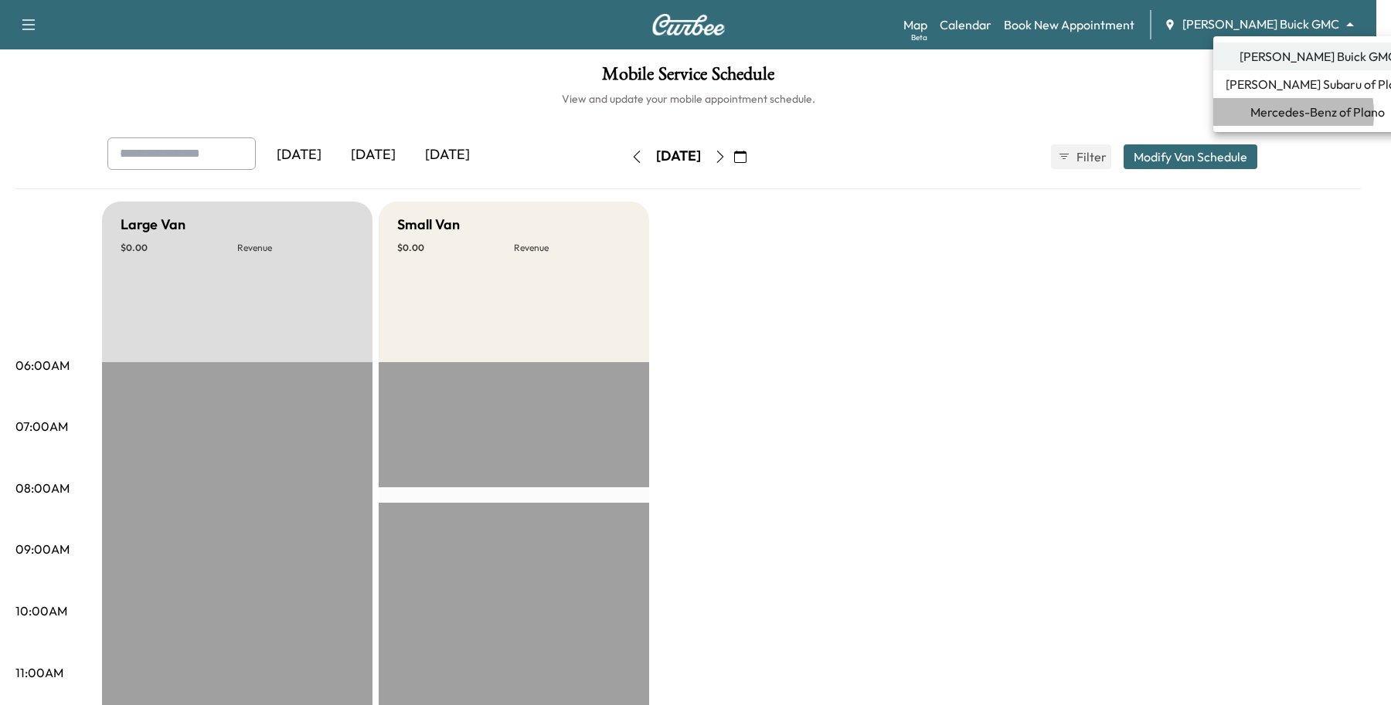
click at [1271, 114] on span "Mercedes-Benz of Plano" at bounding box center [1317, 112] width 134 height 19
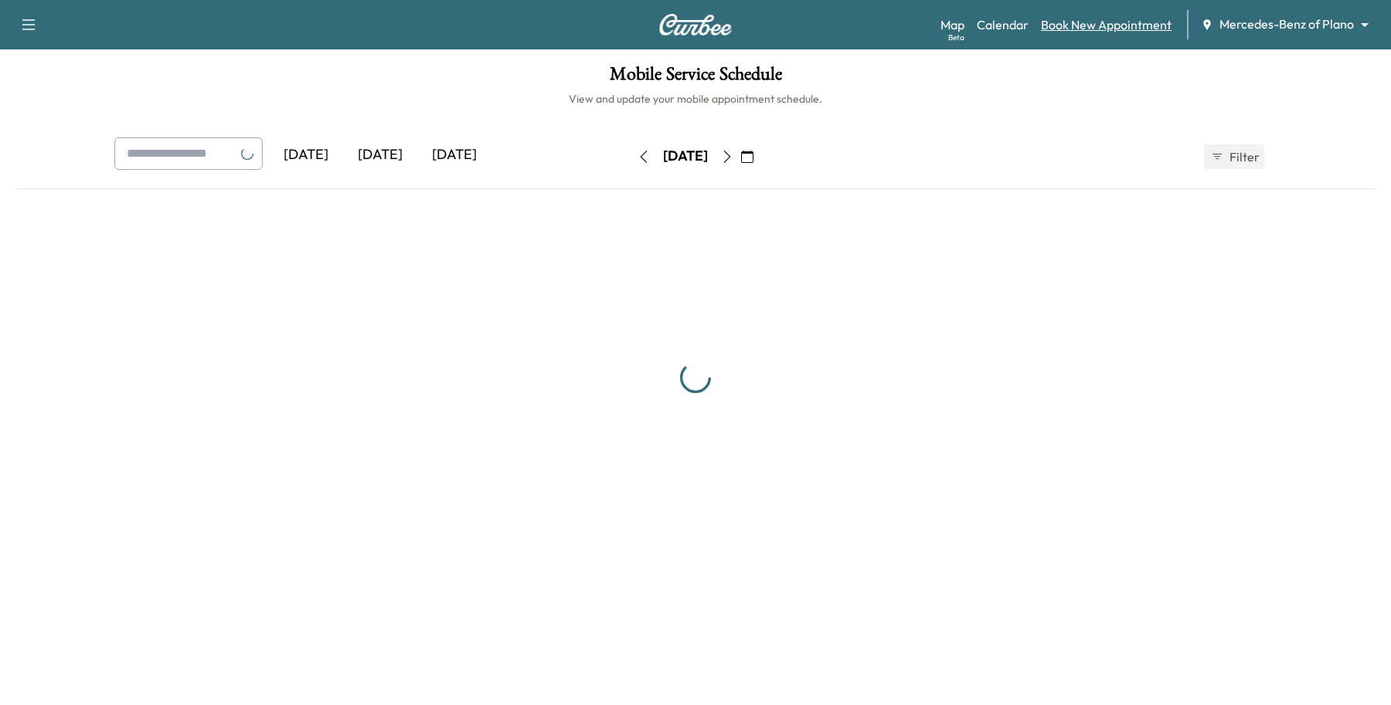
click at [1129, 20] on link "Book New Appointment" at bounding box center [1106, 24] width 131 height 19
